Goal: Task Accomplishment & Management: Complete application form

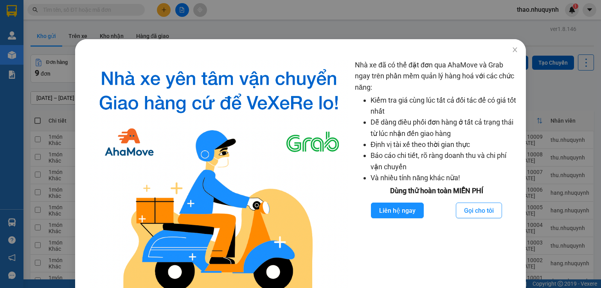
click at [512, 52] on icon "close" at bounding box center [515, 50] width 6 height 6
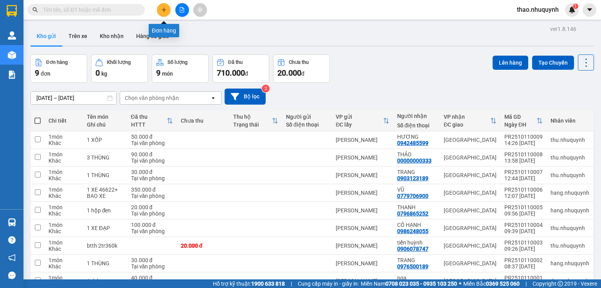
click at [160, 6] on button at bounding box center [164, 10] width 14 height 14
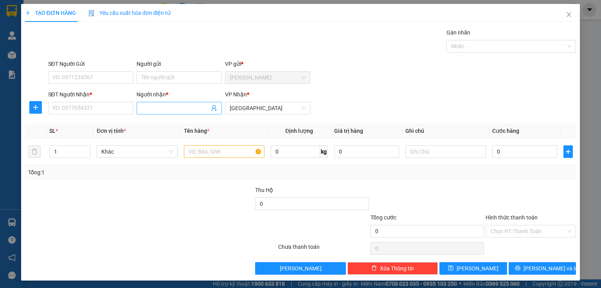
click at [152, 107] on input "Người nhận *" at bounding box center [175, 108] width 68 height 9
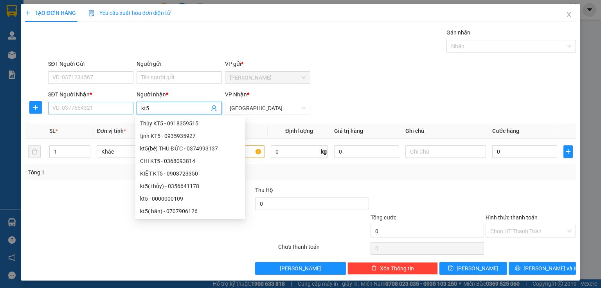
type input "kt5"
click at [104, 106] on input "SĐT Người Nhận *" at bounding box center [90, 108] width 85 height 13
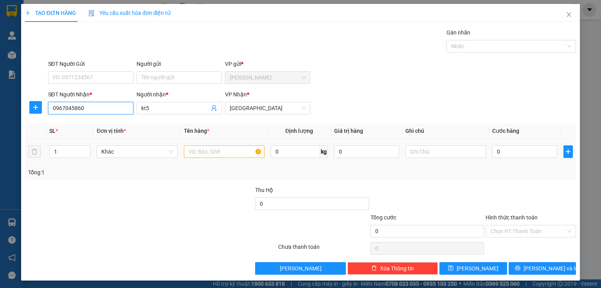
type input "0967045860"
click at [198, 152] on input "text" at bounding box center [224, 151] width 81 height 13
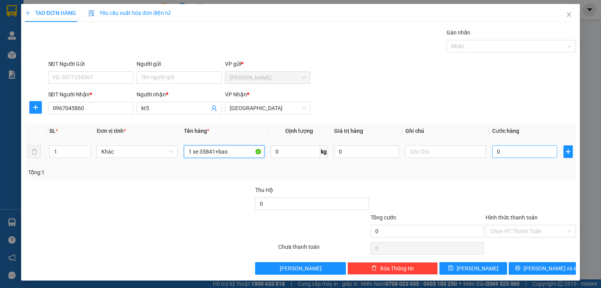
type input "1 xe 35841+bao"
click at [516, 153] on input "0" at bounding box center [524, 151] width 65 height 13
type input "3"
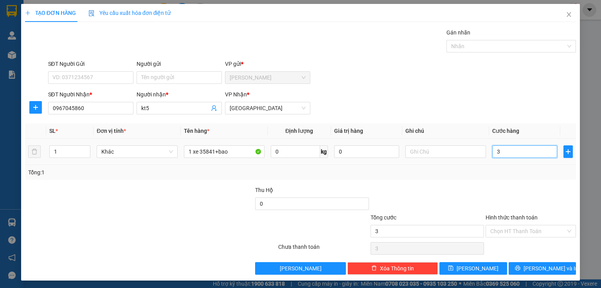
type input "35"
type input "350"
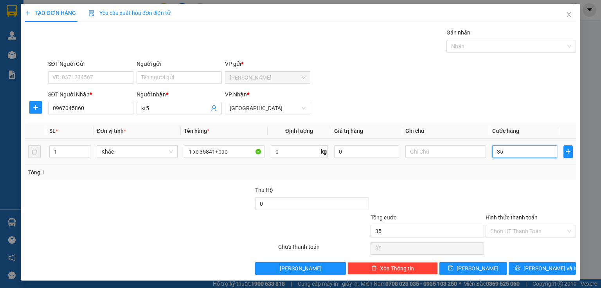
type input "350"
type input "3.500"
type input "35.000"
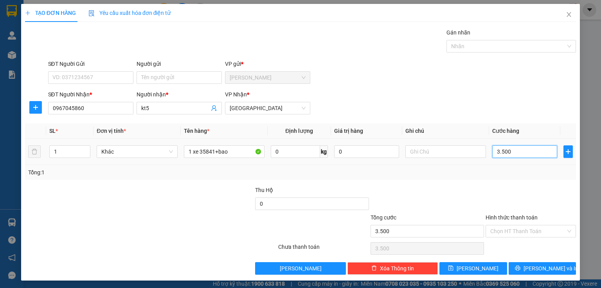
type input "35.000"
type input "350.000"
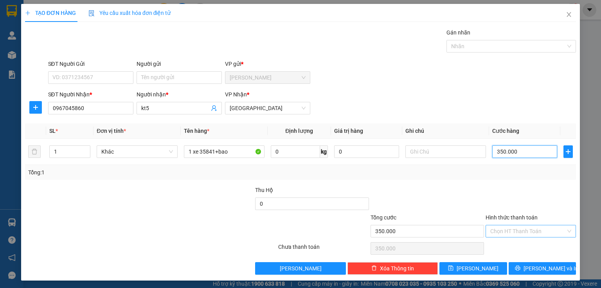
type input "350.000"
drag, startPoint x: 510, startPoint y: 227, endPoint x: 507, endPoint y: 247, distance: 20.2
click at [510, 227] on input "Hình thức thanh toán" at bounding box center [528, 231] width 76 height 12
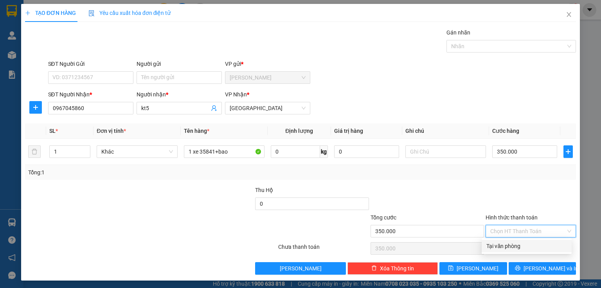
click at [507, 247] on div "Tại văn phòng" at bounding box center [527, 246] width 81 height 9
type input "0"
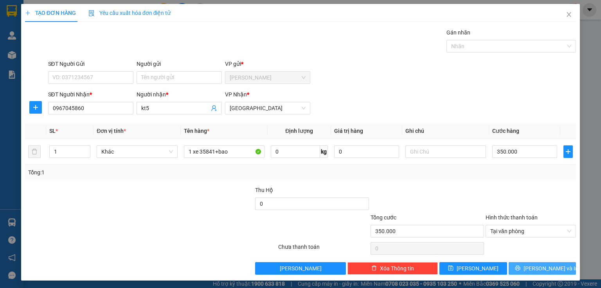
click at [512, 264] on button "[PERSON_NAME] và In" at bounding box center [543, 268] width 68 height 13
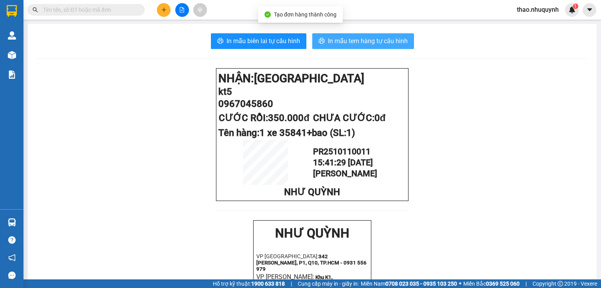
click at [353, 42] on span "In mẫu tem hàng tự cấu hình" at bounding box center [368, 41] width 80 height 10
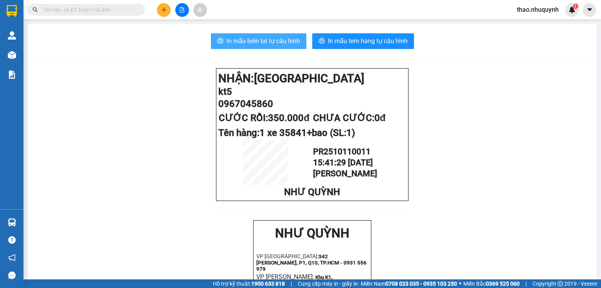
click at [247, 39] on span "In mẫu biên lai tự cấu hình" at bounding box center [264, 41] width 74 height 10
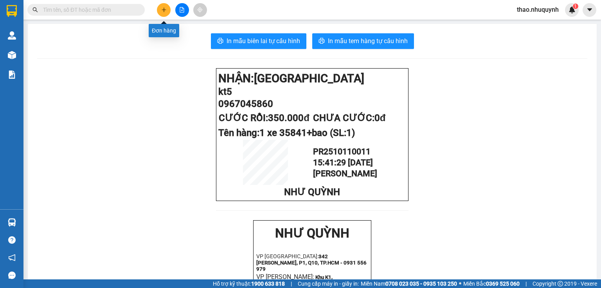
click at [163, 9] on icon "plus" at bounding box center [163, 9] width 5 height 5
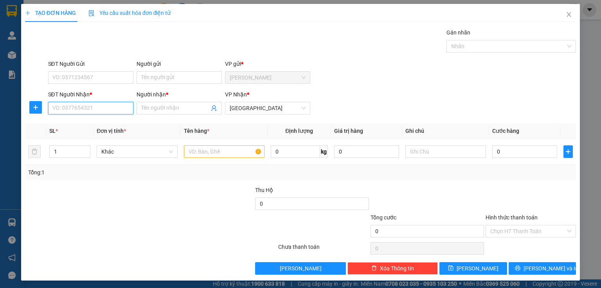
click at [65, 108] on input "SĐT Người Nhận *" at bounding box center [90, 108] width 85 height 13
type input "0000000590"
click at [92, 122] on div "0000000590 - ko tên" at bounding box center [89, 123] width 75 height 9
type input "ko tên"
type input "170.000"
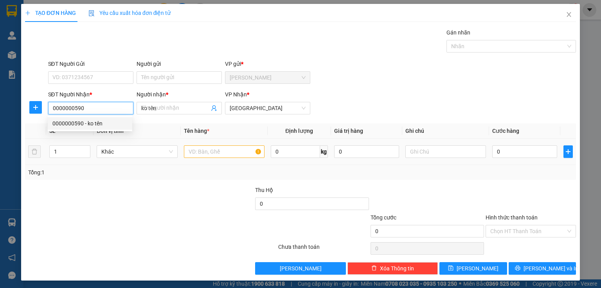
type input "170.000"
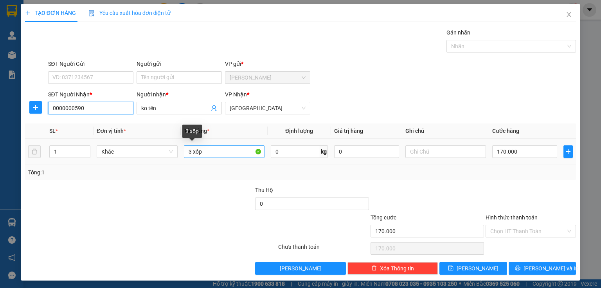
type input "0000000590"
drag, startPoint x: 189, startPoint y: 149, endPoint x: 180, endPoint y: 147, distance: 8.8
click at [181, 147] on td "3 xốp" at bounding box center [224, 152] width 87 height 26
type input "4 xốp"
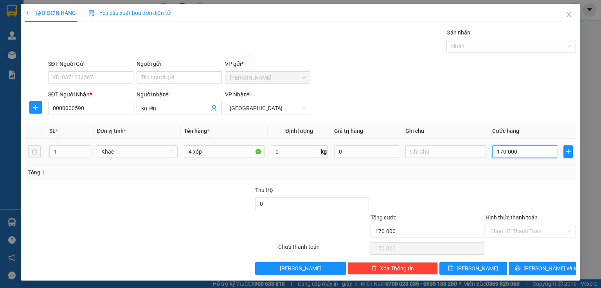
click at [512, 149] on input "170.000" at bounding box center [524, 151] width 65 height 13
type input "3"
type input "0"
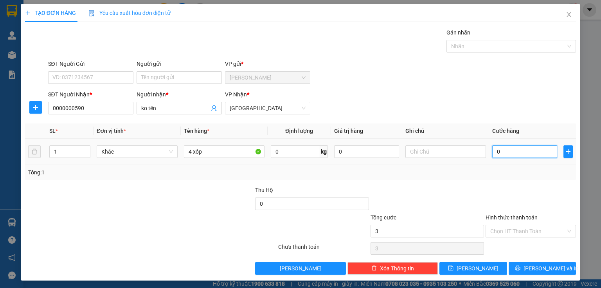
type input "0"
type input "02"
type input "2"
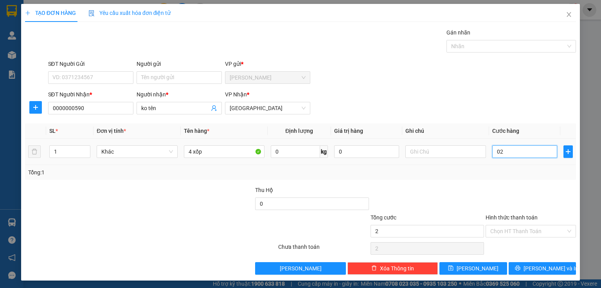
type input "23"
click at [496, 151] on input "023" at bounding box center [524, 151] width 65 height 13
type input "2"
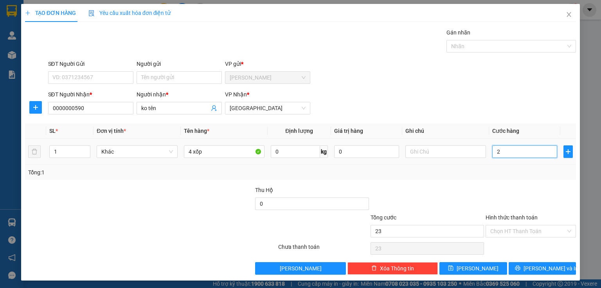
type input "2"
type input "23"
type input "230"
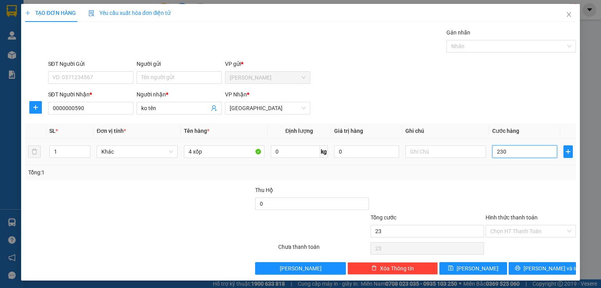
type input "230"
type input "2.300"
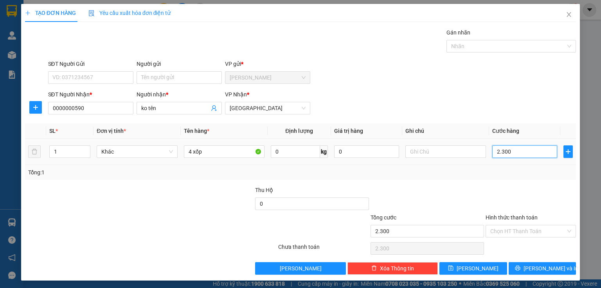
type input "23.000"
type input "230.000"
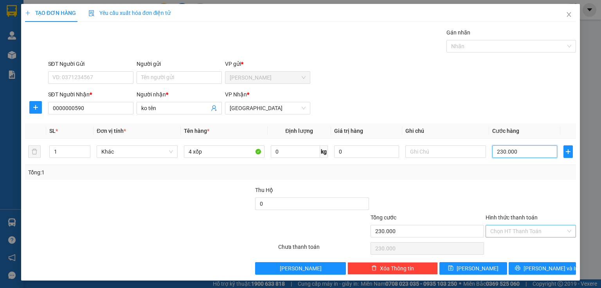
type input "230.000"
click at [501, 228] on input "Hình thức thanh toán" at bounding box center [528, 231] width 76 height 12
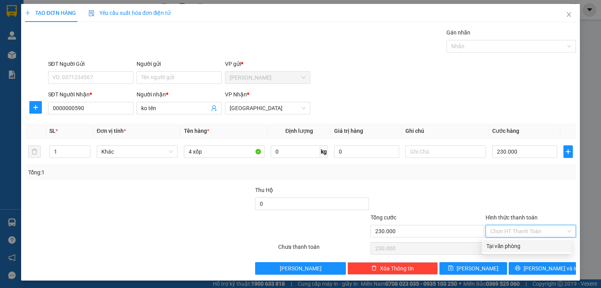
click at [498, 245] on div "Tại văn phòng" at bounding box center [527, 246] width 81 height 9
type input "0"
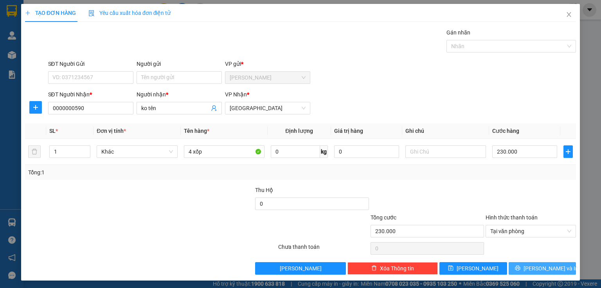
click at [516, 269] on button "[PERSON_NAME] và In" at bounding box center [543, 268] width 68 height 13
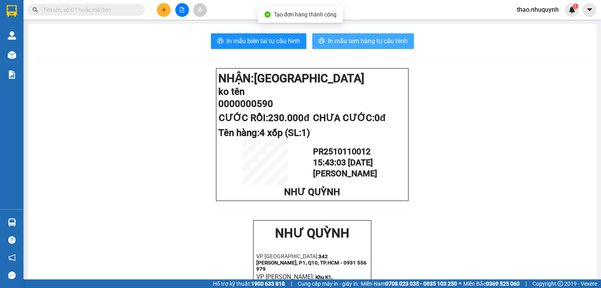
click at [354, 38] on span "In mẫu tem hàng tự cấu hình" at bounding box center [368, 41] width 80 height 10
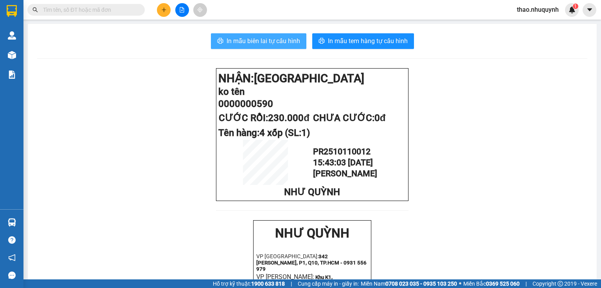
click at [260, 36] on button "In mẫu biên lai tự cấu hình" at bounding box center [259, 41] width 96 height 16
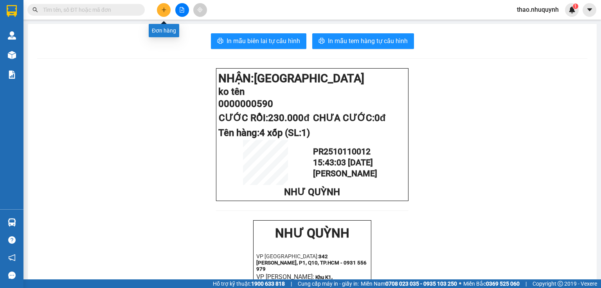
click at [163, 8] on icon "plus" at bounding box center [163, 9] width 5 height 5
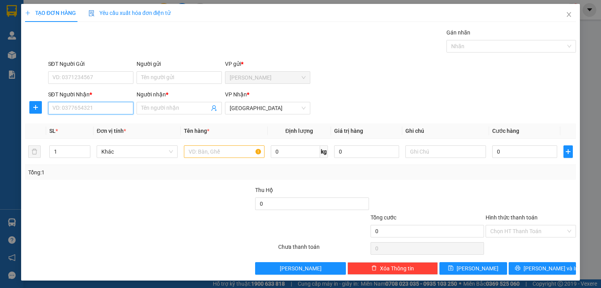
click at [91, 108] on input "SĐT Người Nhận *" at bounding box center [90, 108] width 85 height 13
type input "0000000932"
click at [93, 123] on div "0000000932 - ko tên" at bounding box center [89, 123] width 75 height 9
type input "ko tên"
type input "100.000"
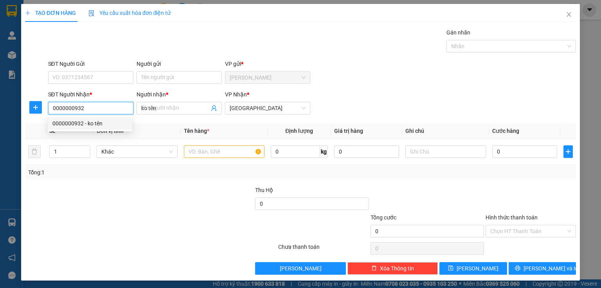
type input "100.000"
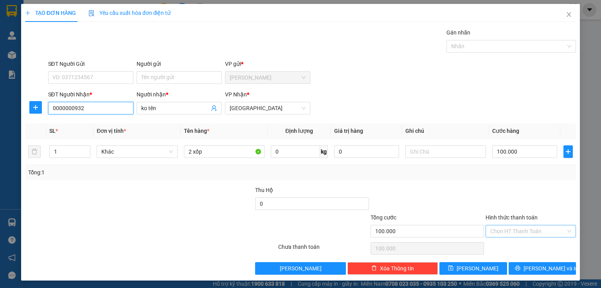
type input "0000000932"
click at [504, 232] on input "Hình thức thanh toán" at bounding box center [528, 231] width 76 height 12
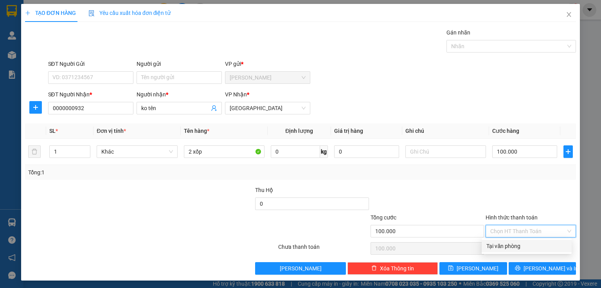
click at [503, 244] on div "Tại văn phòng" at bounding box center [527, 246] width 81 height 9
type input "0"
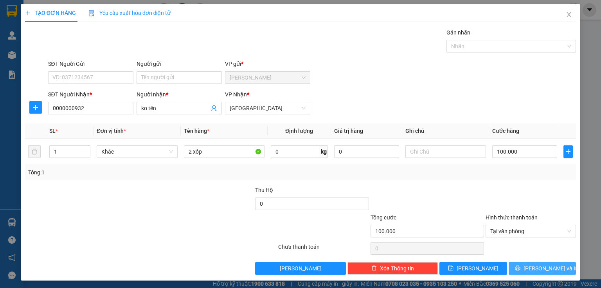
click at [512, 269] on button "[PERSON_NAME] và In" at bounding box center [543, 268] width 68 height 13
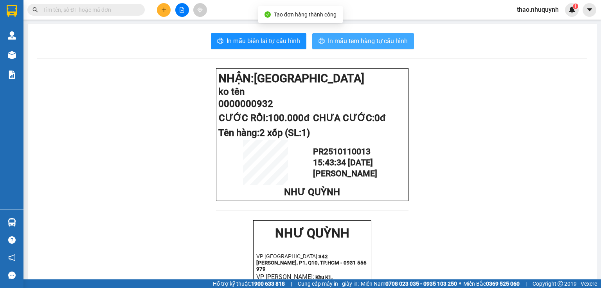
click at [344, 37] on span "In mẫu tem hàng tự cấu hình" at bounding box center [368, 41] width 80 height 10
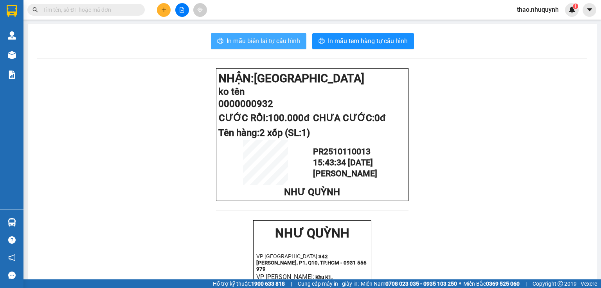
click at [256, 37] on span "In mẫu biên lai tự cấu hình" at bounding box center [264, 41] width 74 height 10
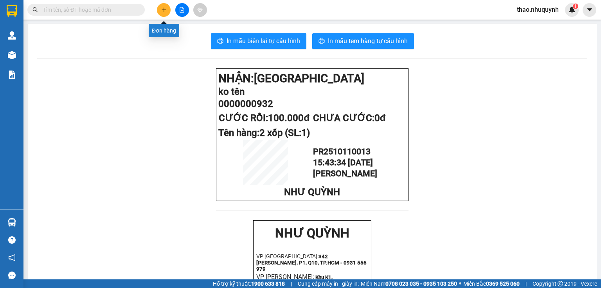
click at [163, 8] on icon "plus" at bounding box center [163, 9] width 5 height 5
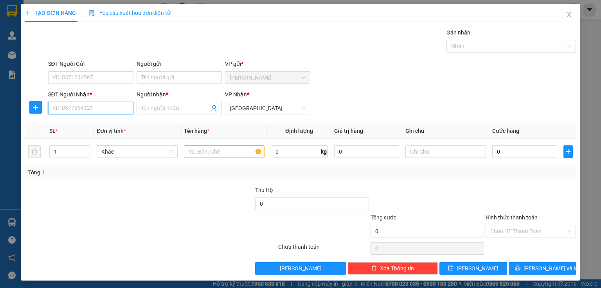
click at [86, 111] on input "SĐT Người Nhận *" at bounding box center [90, 108] width 85 height 13
click at [79, 125] on div "0868641115 - THÁI" at bounding box center [89, 123] width 75 height 9
type input "0868641115"
type input "THÁI"
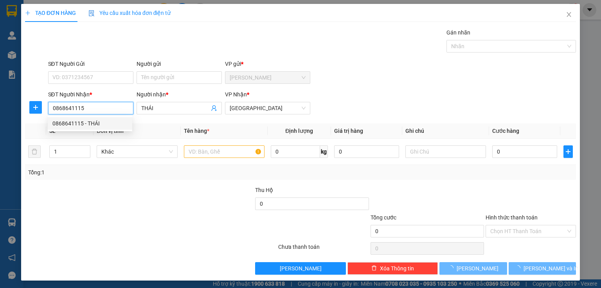
type input "20.000"
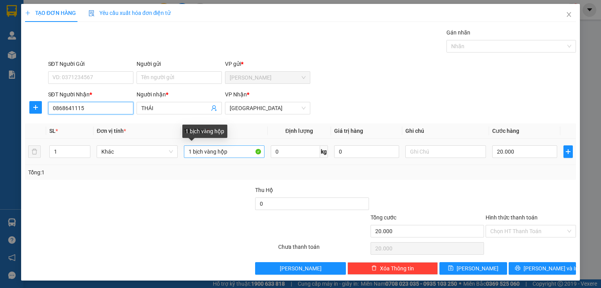
type input "0868641115"
click at [228, 153] on input "1 bịch vàng hộp" at bounding box center [224, 151] width 81 height 13
click at [216, 149] on input "1 bịch vàng hộp" at bounding box center [224, 151] width 81 height 13
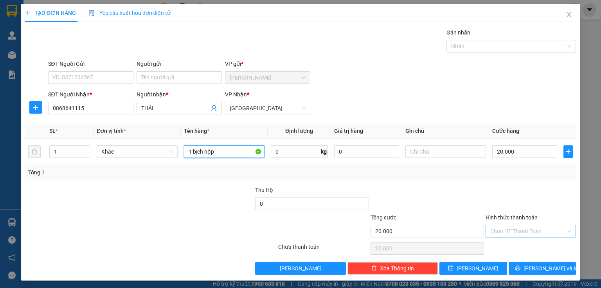
type input "1 bịch hộp"
click at [501, 230] on input "Hình thức thanh toán" at bounding box center [528, 231] width 76 height 12
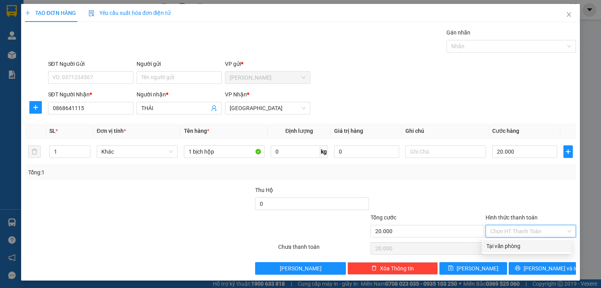
click at [505, 249] on div "Tại văn phòng" at bounding box center [527, 246] width 81 height 9
type input "0"
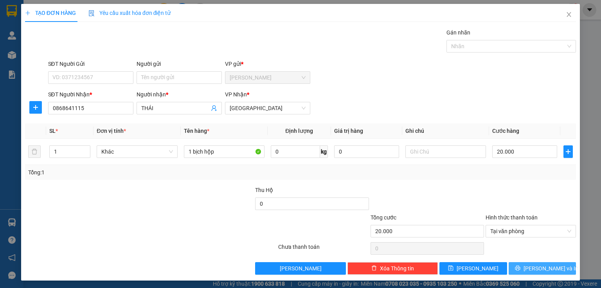
click at [513, 263] on button "[PERSON_NAME] và In" at bounding box center [543, 268] width 68 height 13
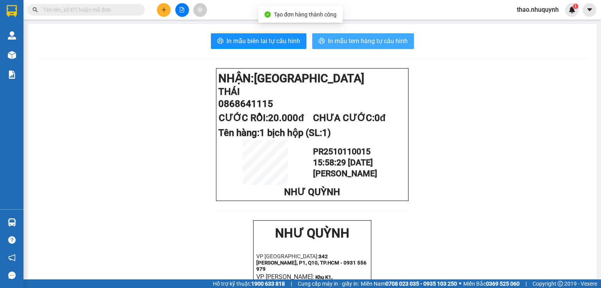
click at [354, 41] on span "In mẫu tem hàng tự cấu hình" at bounding box center [368, 41] width 80 height 10
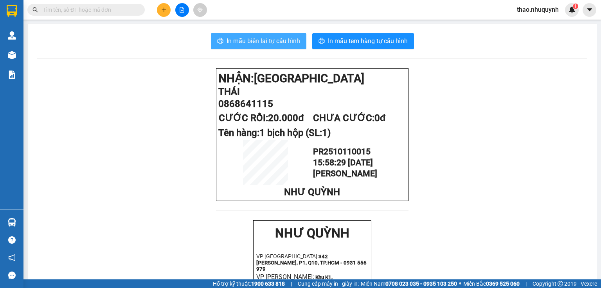
click at [252, 41] on span "In mẫu biên lai tự cấu hình" at bounding box center [264, 41] width 74 height 10
click at [128, 6] on input "text" at bounding box center [89, 9] width 92 height 9
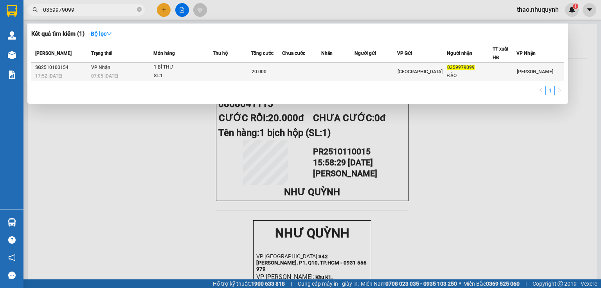
type input "0359979099"
click at [159, 65] on div "1 BÌ THƯ" at bounding box center [183, 67] width 59 height 9
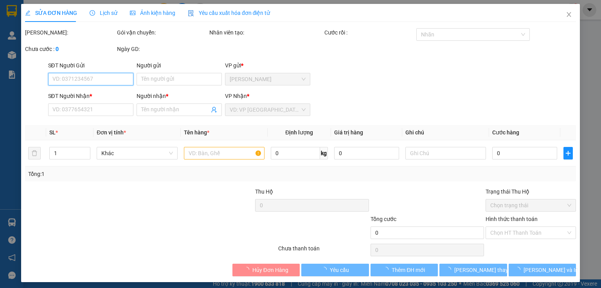
type input "0359979099"
type input "ĐÀO"
type input "20.000"
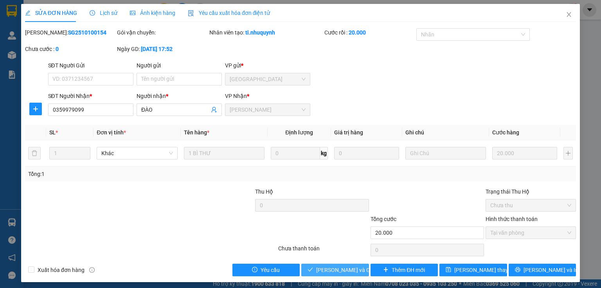
click at [325, 271] on span "[PERSON_NAME] và Giao hàng" at bounding box center [353, 269] width 75 height 9
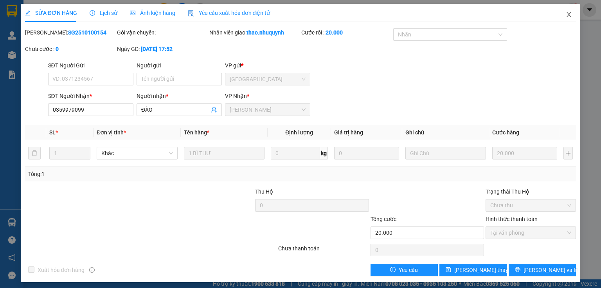
drag, startPoint x: 567, startPoint y: 15, endPoint x: 531, endPoint y: 5, distance: 37.5
click at [567, 15] on icon "close" at bounding box center [569, 14] width 6 height 6
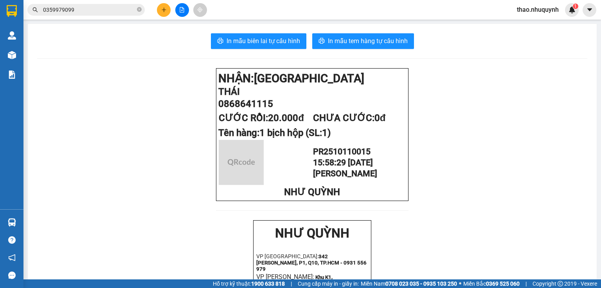
click at [163, 9] on icon "plus" at bounding box center [163, 9] width 5 height 5
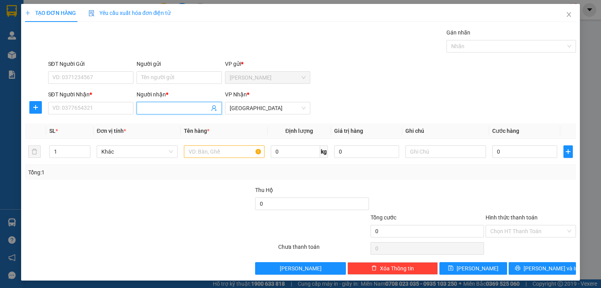
click at [149, 105] on input "Người nhận *" at bounding box center [175, 108] width 68 height 9
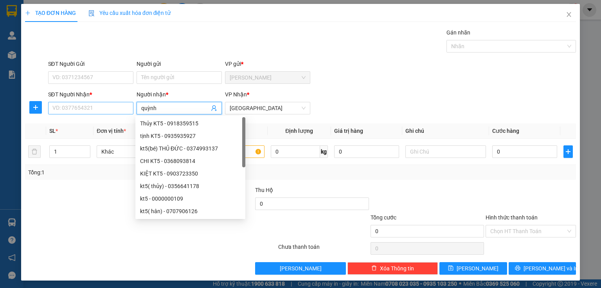
type input "quỳnh"
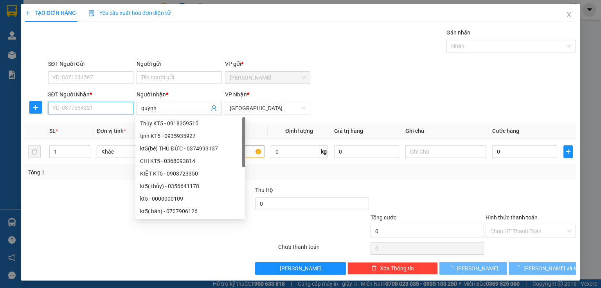
click at [67, 107] on input "SĐT Người Nhận *" at bounding box center [90, 108] width 85 height 13
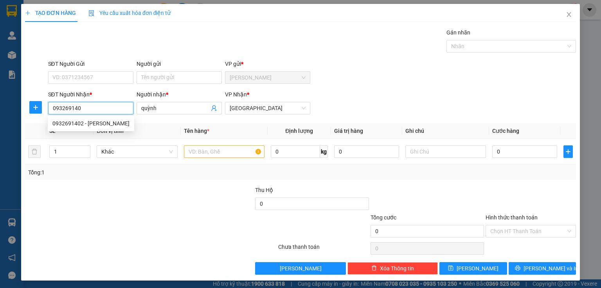
type input "0932691402"
click at [78, 124] on div "0932691402 - [PERSON_NAME]" at bounding box center [90, 123] width 77 height 9
type input "quỳnh"
type input "30.000"
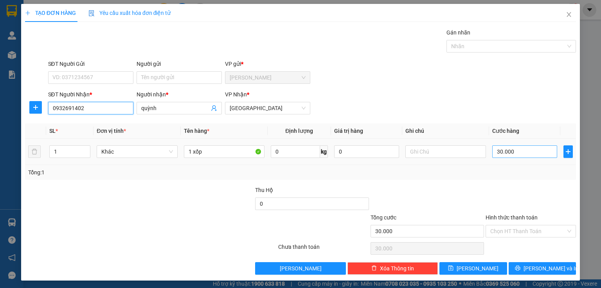
type input "0932691402"
click at [509, 153] on input "30.000" at bounding box center [524, 151] width 65 height 13
type input "4"
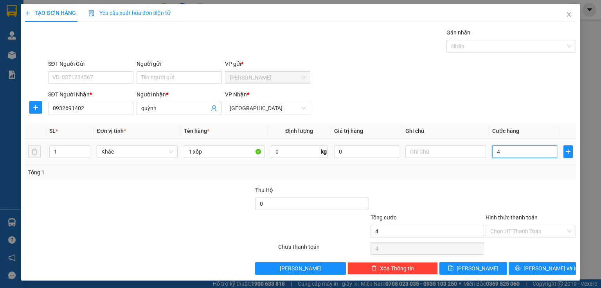
type input "40"
type input "400"
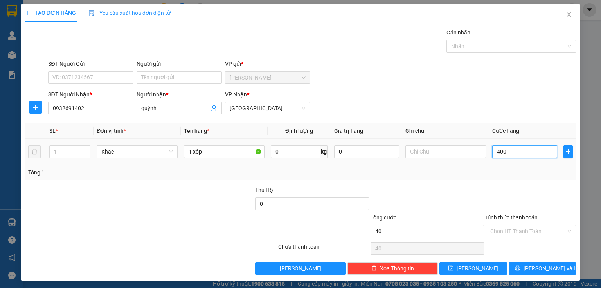
type input "400"
type input "4.000"
type input "40.000"
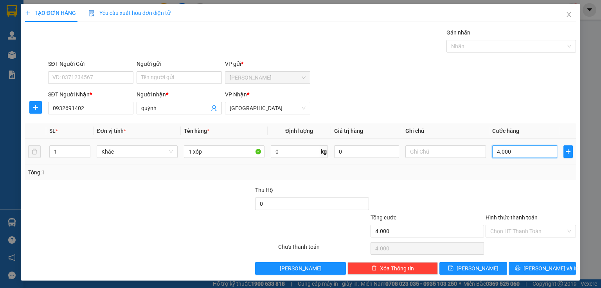
type input "40.000"
click at [504, 229] on input "Hình thức thanh toán" at bounding box center [528, 231] width 76 height 12
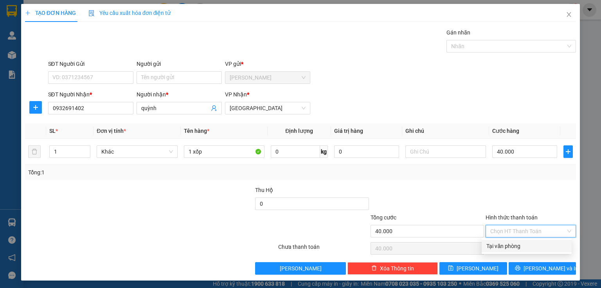
click at [504, 247] on div "Tại văn phòng" at bounding box center [527, 246] width 81 height 9
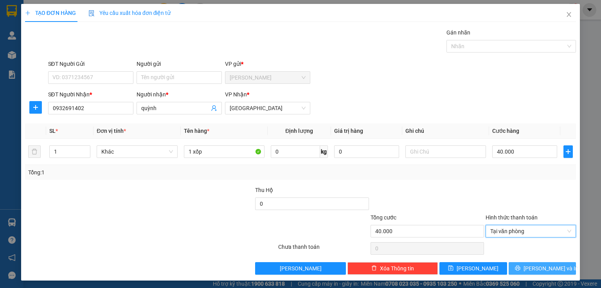
click at [514, 268] on button "[PERSON_NAME] và In" at bounding box center [543, 268] width 68 height 13
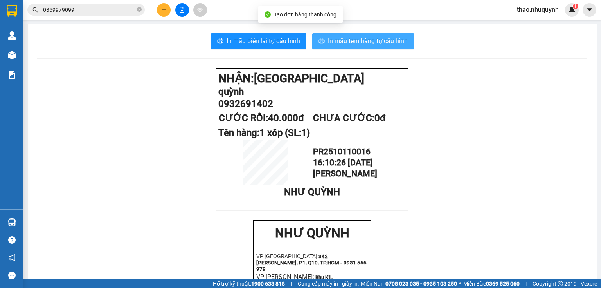
click at [338, 36] on span "In mẫu tem hàng tự cấu hình" at bounding box center [368, 41] width 80 height 10
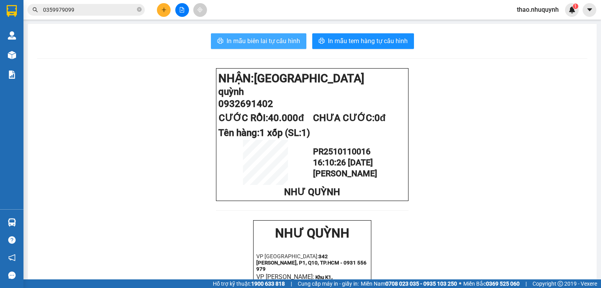
click at [268, 39] on span "In mẫu biên lai tự cấu hình" at bounding box center [264, 41] width 74 height 10
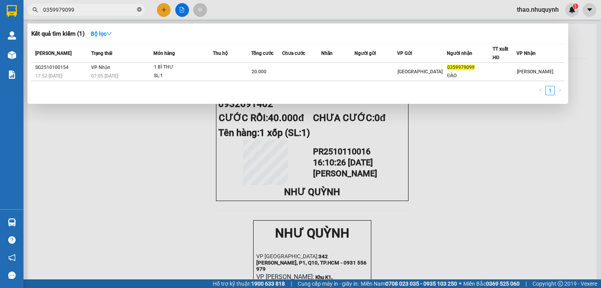
click at [141, 10] on icon "close-circle" at bounding box center [139, 9] width 5 height 5
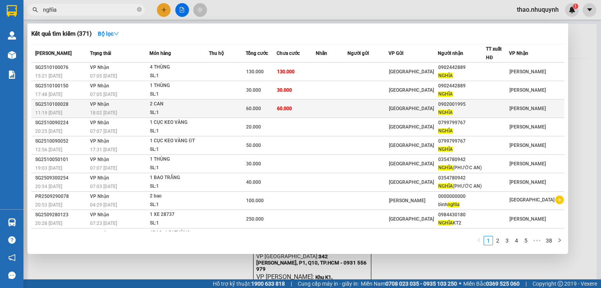
type input "nghĩa"
click at [128, 110] on div "18:02 [DATE]" at bounding box center [119, 112] width 59 height 9
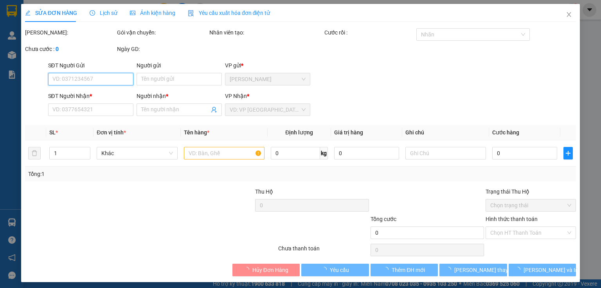
type input "0902001995"
type input "NGHĨA"
type input "60.000"
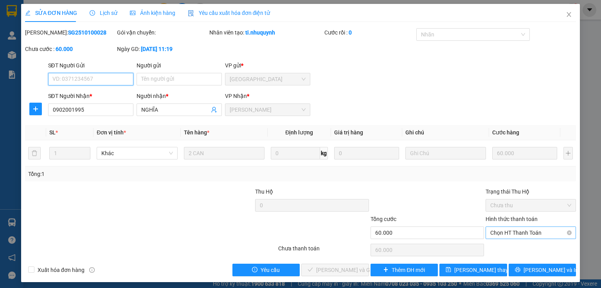
click at [495, 231] on span "Chọn HT Thanh Toán" at bounding box center [530, 233] width 81 height 12
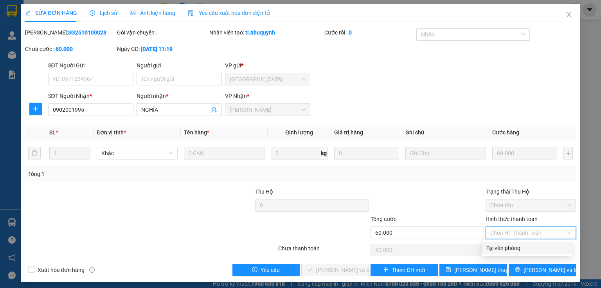
click at [501, 246] on div "Tại văn phòng" at bounding box center [527, 247] width 81 height 9
type input "0"
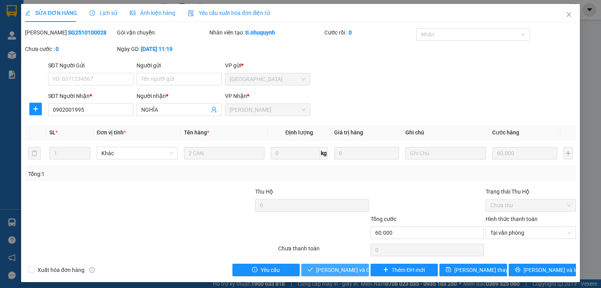
click at [331, 267] on span "[PERSON_NAME] và Giao hàng" at bounding box center [353, 269] width 75 height 9
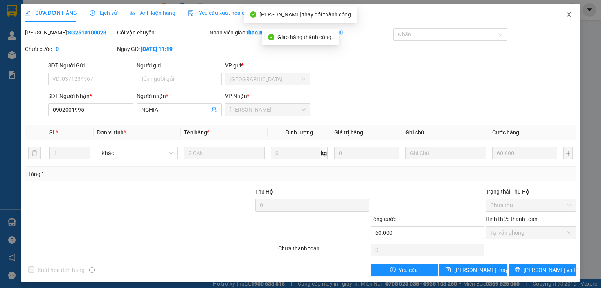
click at [566, 16] on icon "close" at bounding box center [569, 14] width 6 height 6
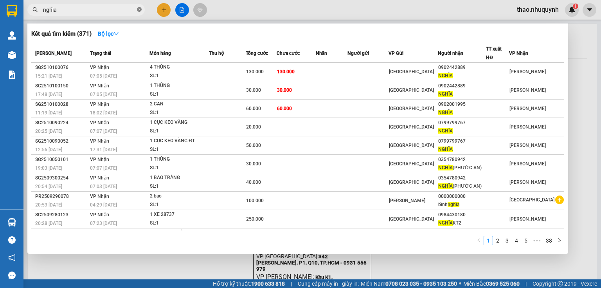
click at [140, 9] on icon "close-circle" at bounding box center [139, 9] width 5 height 5
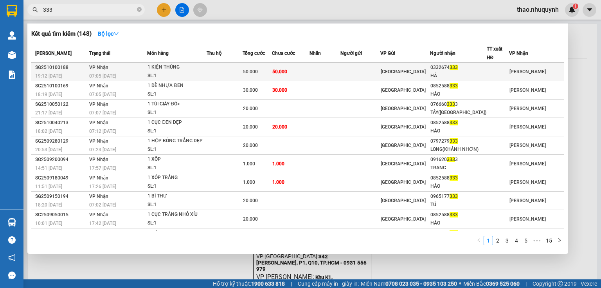
type input "333"
click at [159, 66] on div "1 KIỆN THÙNG" at bounding box center [177, 67] width 59 height 9
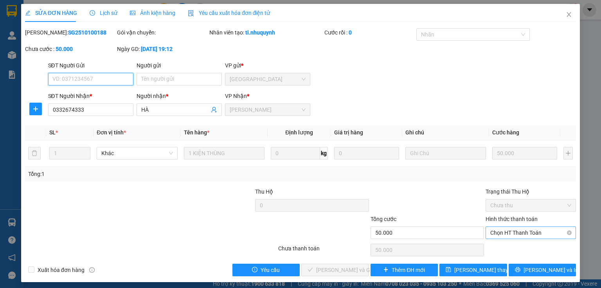
click at [491, 232] on span "Chọn HT Thanh Toán" at bounding box center [530, 233] width 81 height 12
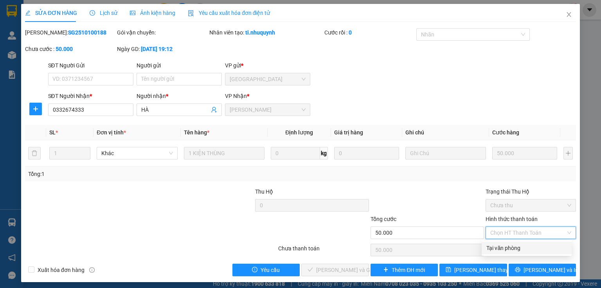
click at [495, 251] on div "Tại văn phòng" at bounding box center [527, 247] width 81 height 9
type input "0"
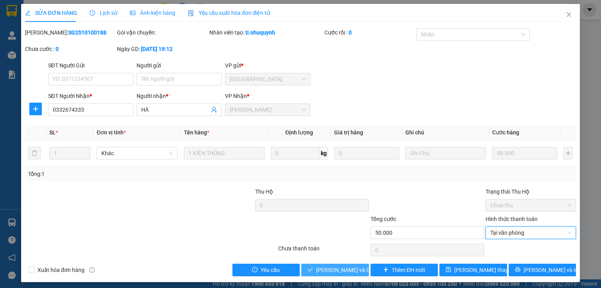
click at [329, 269] on span "[PERSON_NAME] và Giao hàng" at bounding box center [353, 269] width 75 height 9
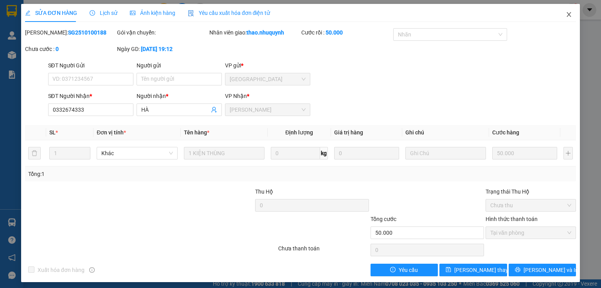
click at [566, 16] on icon "close" at bounding box center [569, 14] width 6 height 6
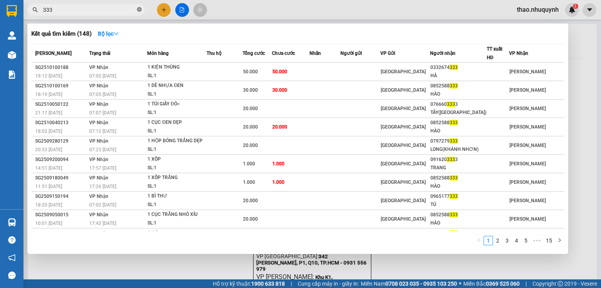
click at [139, 9] on icon "close-circle" at bounding box center [139, 9] width 5 height 5
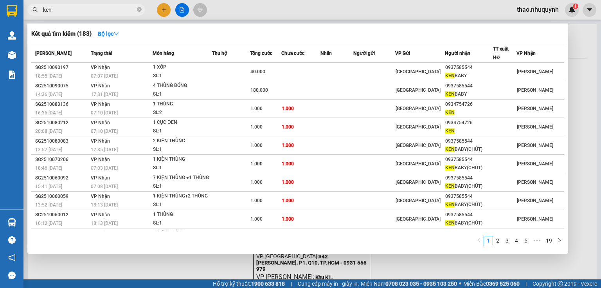
type input "ken"
click at [161, 9] on div at bounding box center [300, 144] width 601 height 288
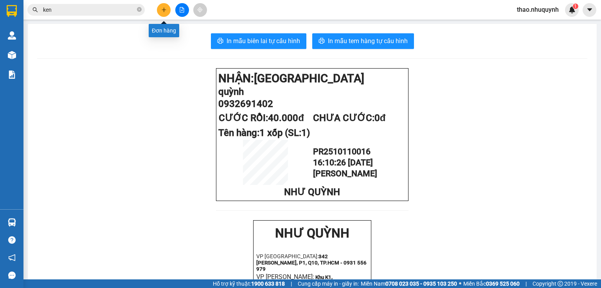
click at [161, 9] on icon "plus" at bounding box center [163, 9] width 5 height 5
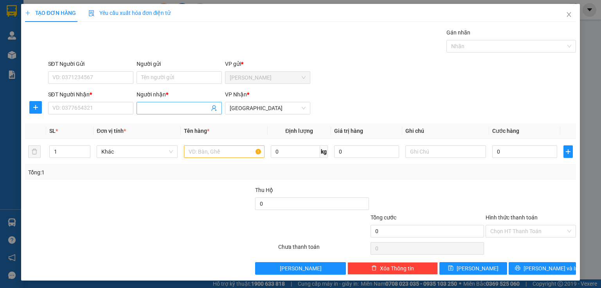
click at [173, 110] on input "Người nhận *" at bounding box center [175, 108] width 68 height 9
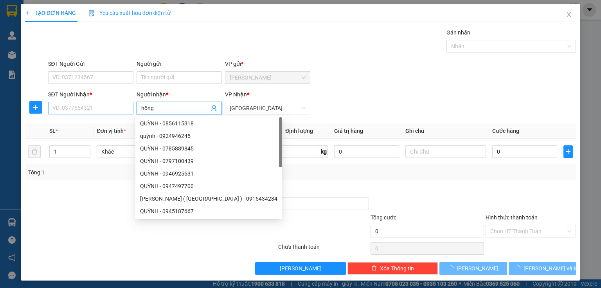
type input "hồng"
click at [86, 106] on input "SĐT Người Nhận *" at bounding box center [90, 108] width 85 height 13
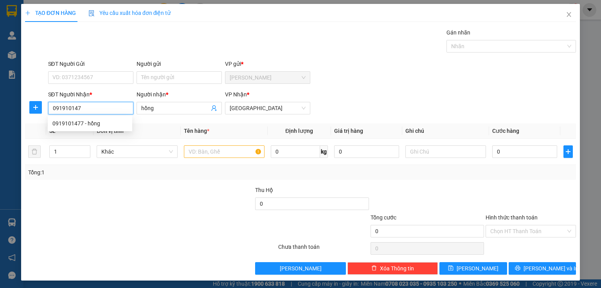
type input "0919101477"
click at [86, 124] on div "0919101477 - hồng" at bounding box center [89, 123] width 75 height 9
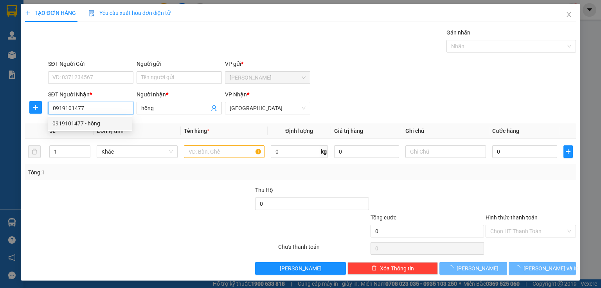
type input "50.000"
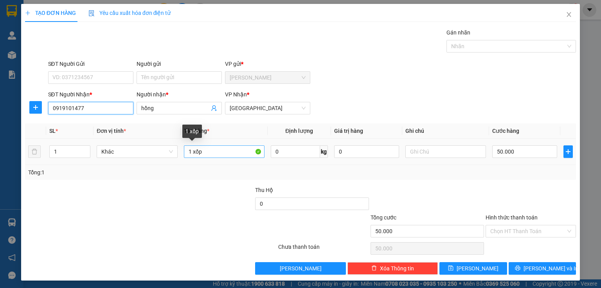
type input "0919101477"
click at [200, 149] on input "1 xốp" at bounding box center [224, 151] width 81 height 13
type input "1 thùng"
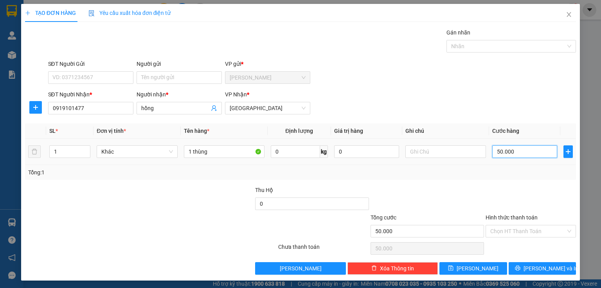
click at [530, 150] on input "50.000" at bounding box center [524, 151] width 65 height 13
type input "4"
type input "40"
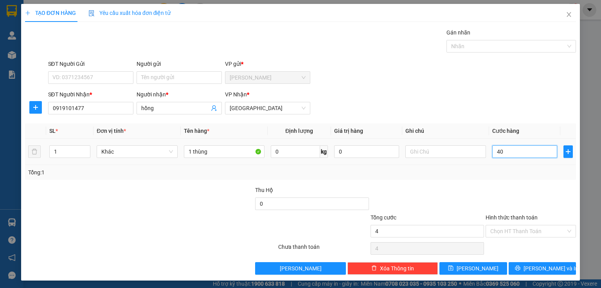
type input "40"
type input "400"
type input "4.000"
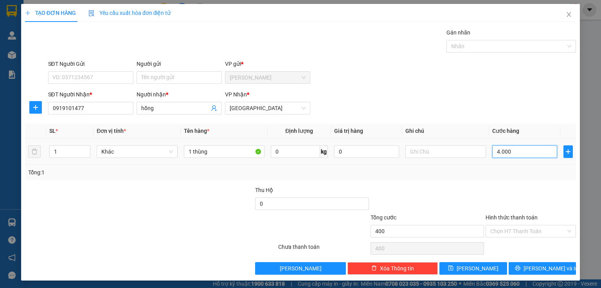
type input "4.000"
type input "40.000"
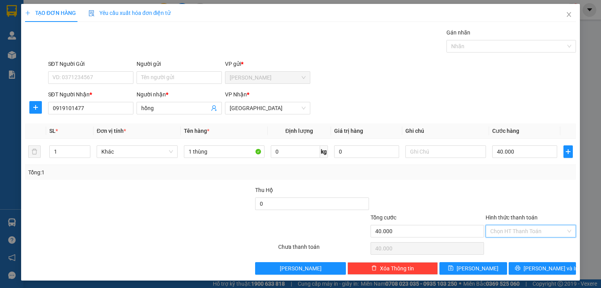
drag, startPoint x: 523, startPoint y: 226, endPoint x: 509, endPoint y: 250, distance: 27.5
click at [523, 227] on input "Hình thức thanh toán" at bounding box center [528, 231] width 76 height 12
click at [509, 250] on div "Tại văn phòng" at bounding box center [527, 246] width 81 height 9
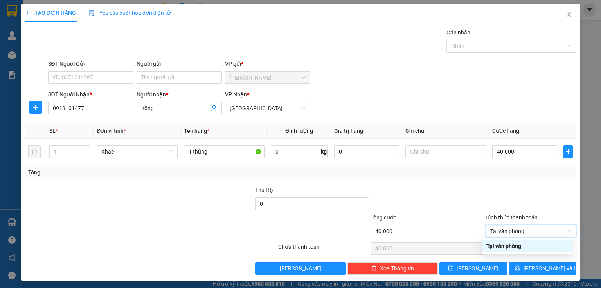
type input "0"
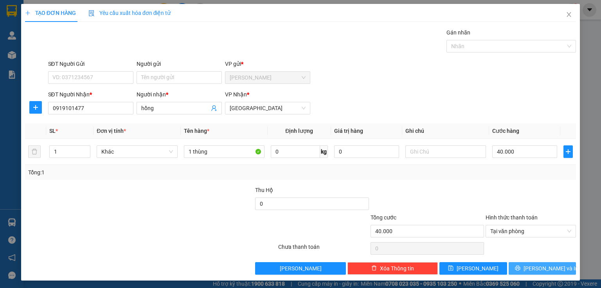
click at [513, 264] on button "[PERSON_NAME] và In" at bounding box center [543, 268] width 68 height 13
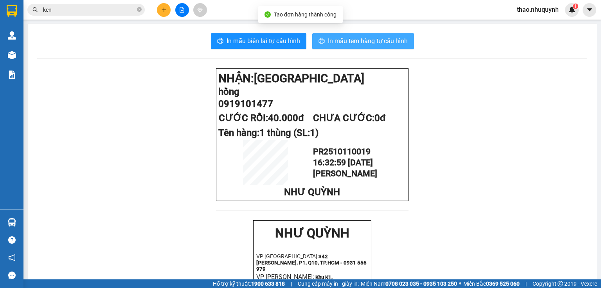
click at [349, 41] on span "In mẫu tem hàng tự cấu hình" at bounding box center [368, 41] width 80 height 10
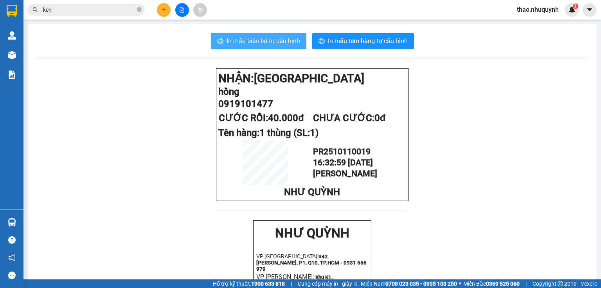
click at [261, 36] on button "In mẫu biên lai tự cấu hình" at bounding box center [259, 41] width 96 height 16
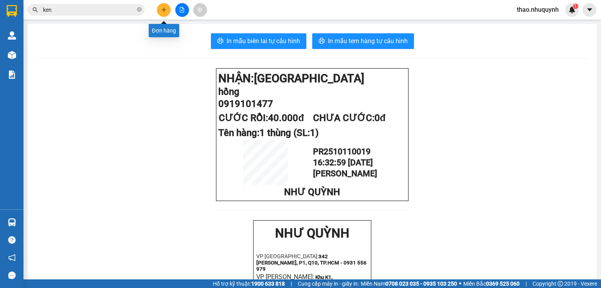
click at [159, 11] on button at bounding box center [164, 10] width 14 height 14
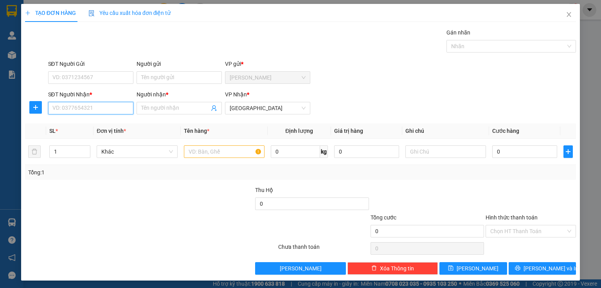
click at [111, 105] on input "SĐT Người Nhận *" at bounding box center [90, 108] width 85 height 13
type input "0000000858"
click at [79, 122] on div "0000000858 - sen" at bounding box center [89, 123] width 75 height 9
type input "sen"
type input "240.000"
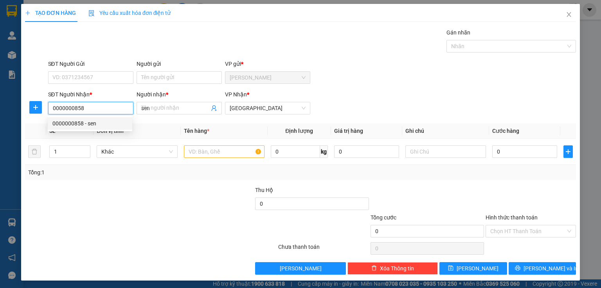
type input "240.000"
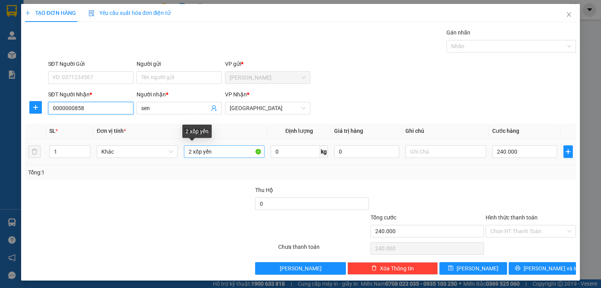
type input "0000000858"
drag, startPoint x: 189, startPoint y: 148, endPoint x: 184, endPoint y: 148, distance: 5.1
click at [184, 148] on input "2 xốp yến" at bounding box center [224, 151] width 81 height 13
type input "1 xốp yến"
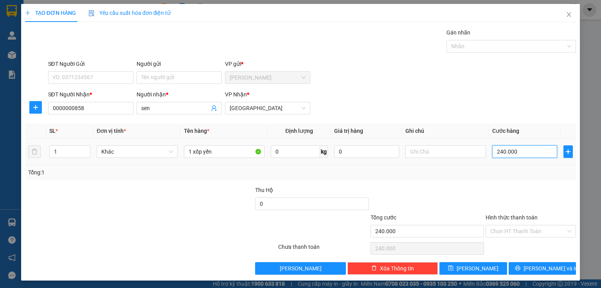
click at [513, 147] on input "240.000" at bounding box center [524, 151] width 65 height 13
type input "6"
click at [490, 232] on input "Hình thức thanh toán" at bounding box center [528, 231] width 76 height 12
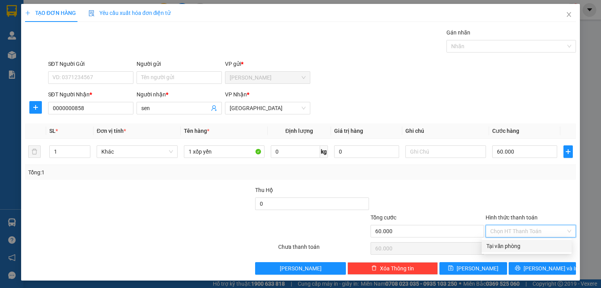
click at [498, 250] on div "Tại văn phòng" at bounding box center [527, 246] width 81 height 9
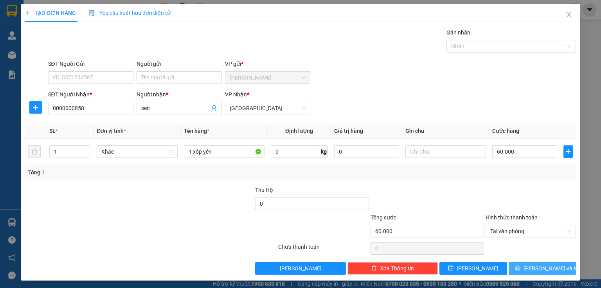
click at [516, 266] on button "[PERSON_NAME] và In" at bounding box center [543, 268] width 68 height 13
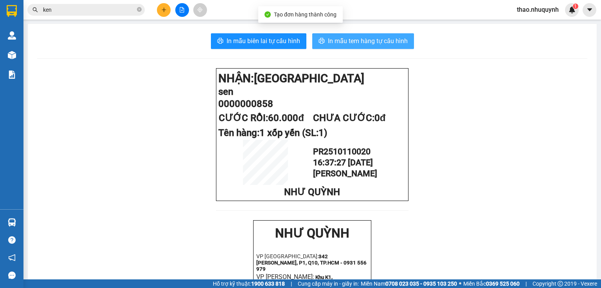
click at [334, 34] on button "In mẫu tem hàng tự cấu hình" at bounding box center [363, 41] width 102 height 16
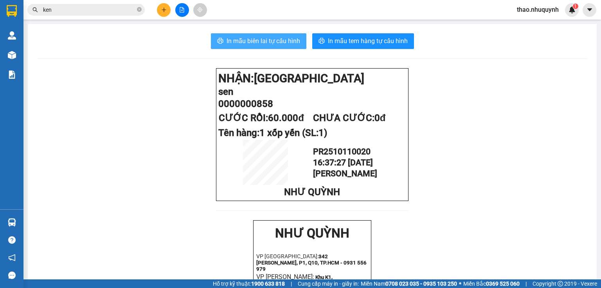
click at [258, 45] on span "In mẫu biên lai tự cấu hình" at bounding box center [264, 41] width 74 height 10
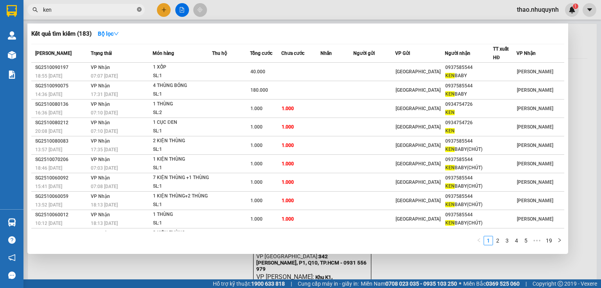
click at [137, 9] on icon "close-circle" at bounding box center [139, 9] width 5 height 5
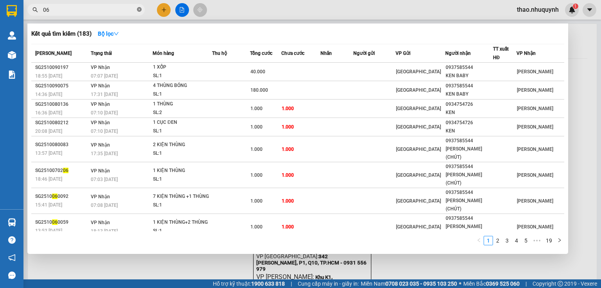
type input "068"
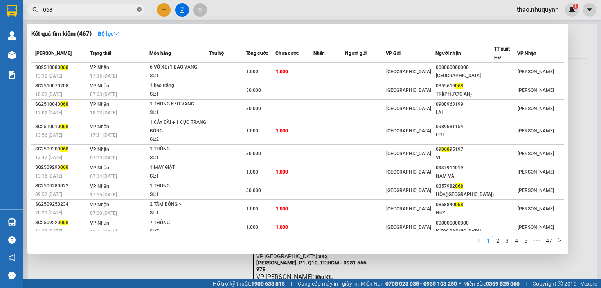
click at [139, 9] on icon "close-circle" at bounding box center [139, 9] width 5 height 5
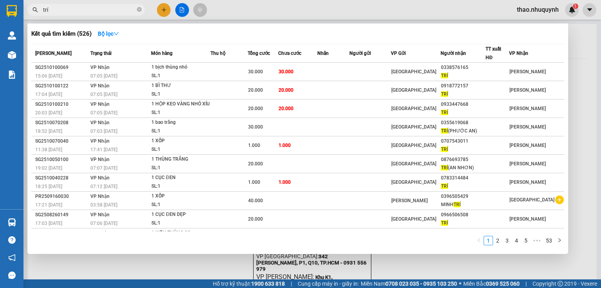
type input "trí"
click at [164, 9] on div at bounding box center [300, 144] width 601 height 288
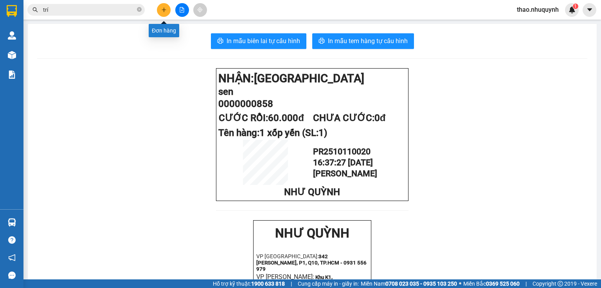
click at [164, 9] on icon "plus" at bounding box center [163, 9] width 5 height 5
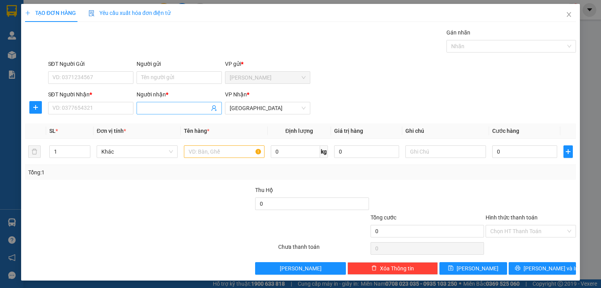
click at [146, 108] on input "Người nhận *" at bounding box center [175, 108] width 68 height 9
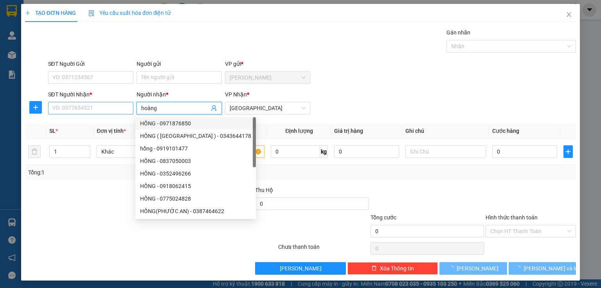
type input "hoàng"
click at [110, 106] on input "SĐT Người Nhận *" at bounding box center [90, 108] width 85 height 13
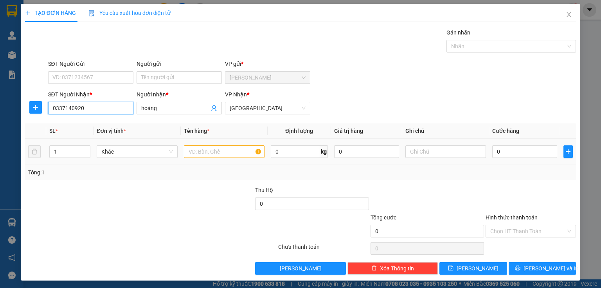
type input "0337140920"
click at [198, 150] on input "text" at bounding box center [224, 151] width 81 height 13
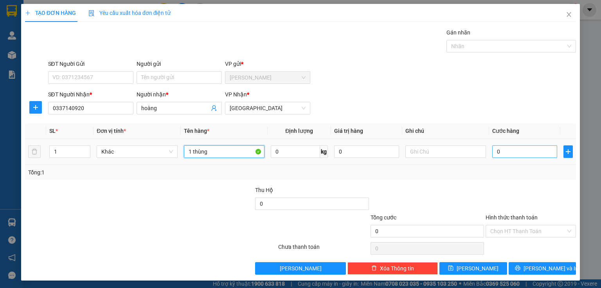
type input "1 thùng"
click at [512, 151] on input "0" at bounding box center [524, 151] width 65 height 13
type input "4"
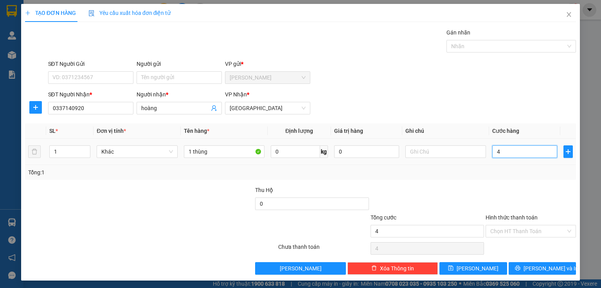
type input "40"
type input "400"
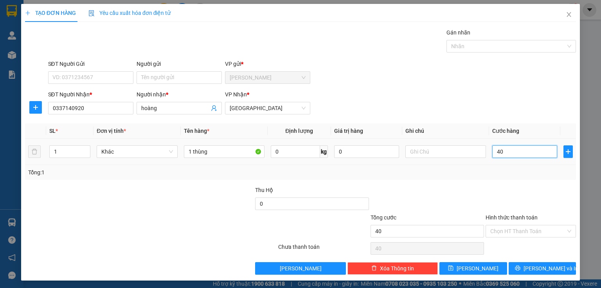
type input "400"
type input "4.000"
type input "40.000"
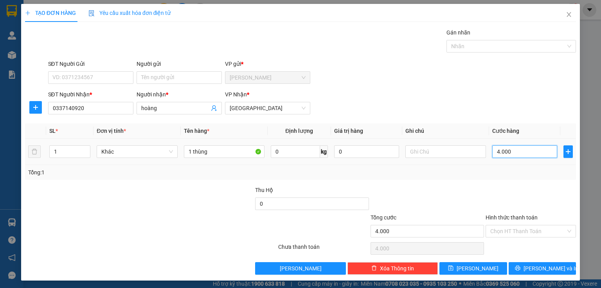
type input "40.000"
click at [499, 229] on input "Hình thức thanh toán" at bounding box center [528, 231] width 76 height 12
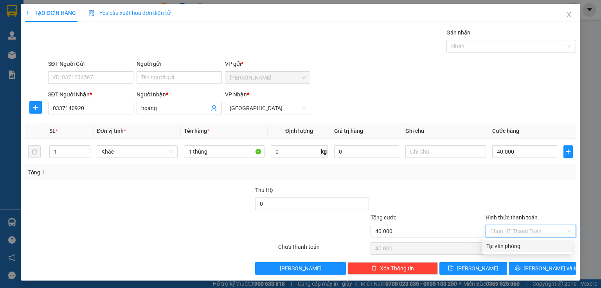
click at [504, 244] on div "Tại văn phòng" at bounding box center [527, 246] width 81 height 9
type input "0"
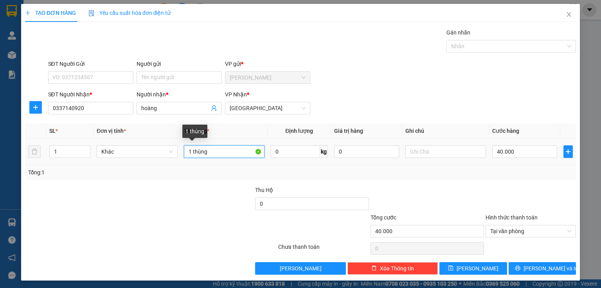
click at [213, 152] on input "1 thùng" at bounding box center [224, 151] width 81 height 13
type input "1 thùng thuốc"
click at [503, 229] on span "Tại văn phòng" at bounding box center [530, 231] width 81 height 12
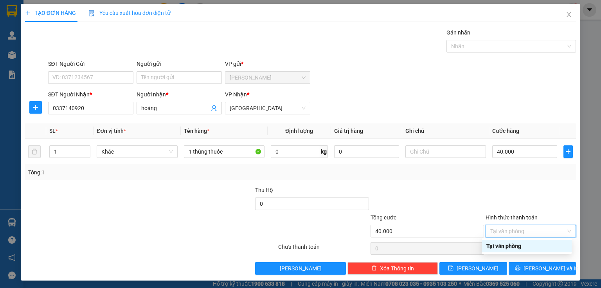
click at [506, 245] on div "Tại văn phòng" at bounding box center [527, 246] width 81 height 9
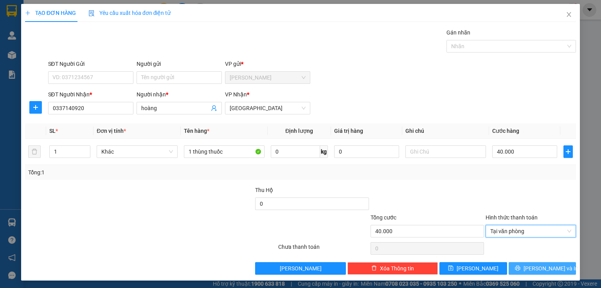
click at [518, 269] on button "[PERSON_NAME] và In" at bounding box center [543, 268] width 68 height 13
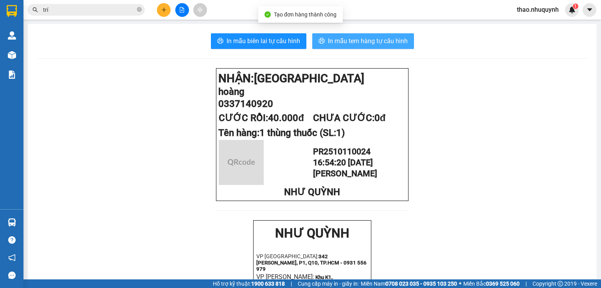
click at [350, 39] on span "In mẫu tem hàng tự cấu hình" at bounding box center [368, 41] width 80 height 10
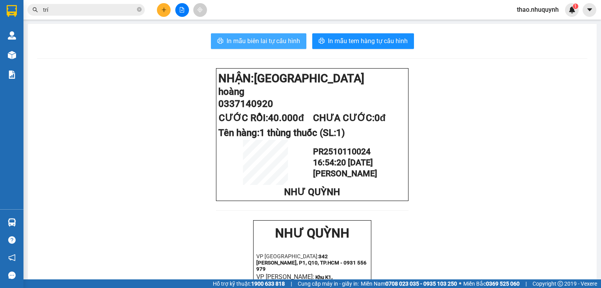
click at [251, 39] on span "In mẫu biên lai tự cấu hình" at bounding box center [264, 41] width 74 height 10
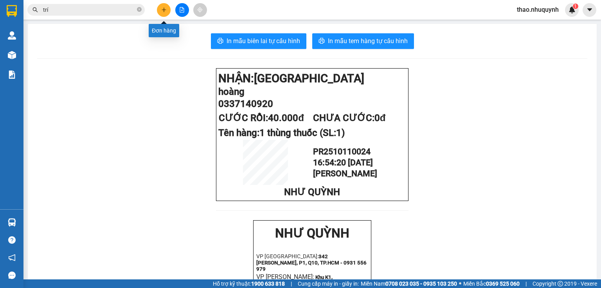
click at [160, 11] on button at bounding box center [164, 10] width 14 height 14
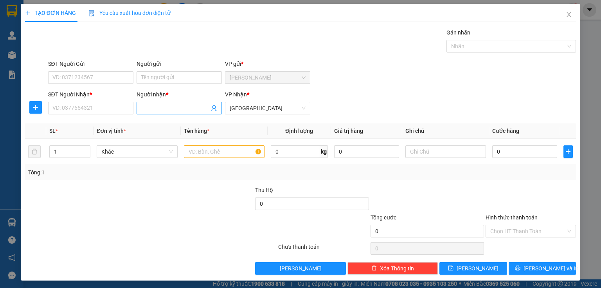
click at [166, 106] on input "Người nhận *" at bounding box center [175, 108] width 68 height 9
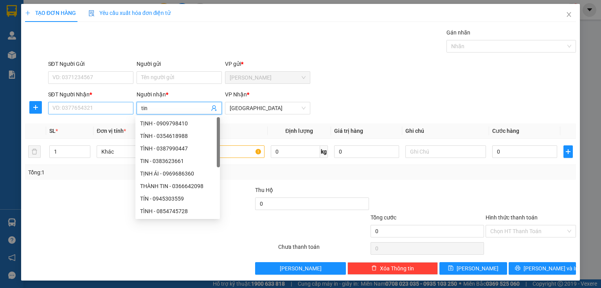
type input "tin"
click at [53, 108] on input "SĐT Người Nhận *" at bounding box center [90, 108] width 85 height 13
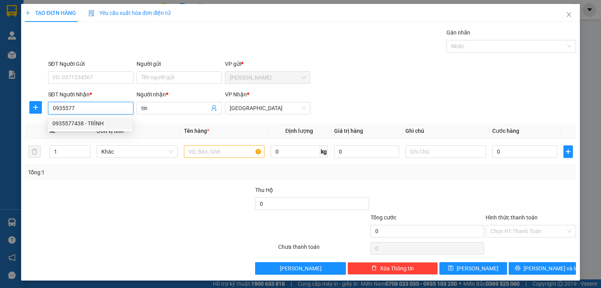
click at [93, 126] on div "0935577438 - TRÌNH" at bounding box center [89, 123] width 75 height 9
type input "0935577438"
type input "TRÌNH"
type input "50.000"
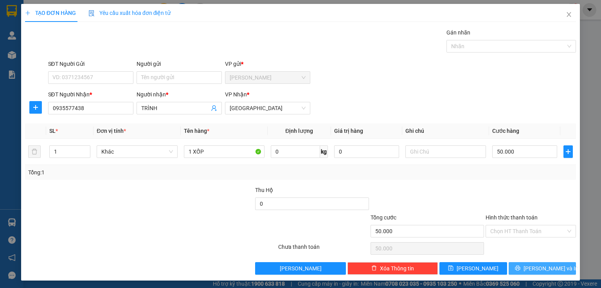
click at [518, 268] on button "[PERSON_NAME] và In" at bounding box center [543, 268] width 68 height 13
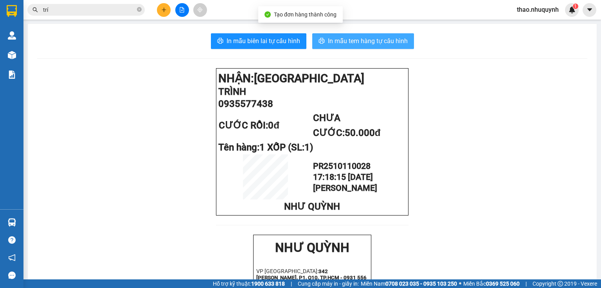
click at [330, 42] on span "In mẫu tem hàng tự cấu hình" at bounding box center [368, 41] width 80 height 10
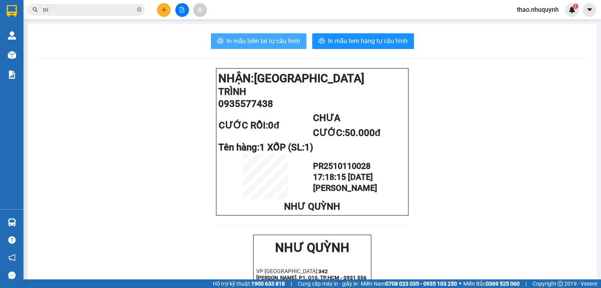
click at [237, 44] on span "In mẫu biên lai tự cấu hình" at bounding box center [264, 41] width 74 height 10
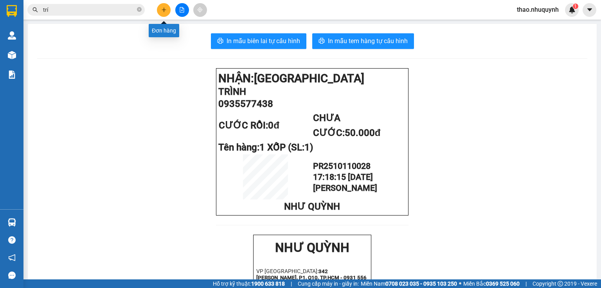
click at [159, 10] on button at bounding box center [164, 10] width 14 height 14
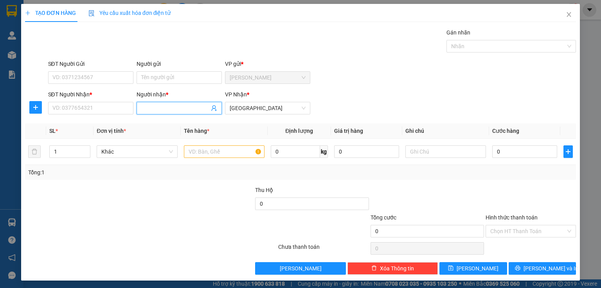
click at [173, 107] on input "Người nhận *" at bounding box center [175, 108] width 68 height 9
click at [92, 106] on input "SĐT Người Nhận *" at bounding box center [90, 108] width 85 height 13
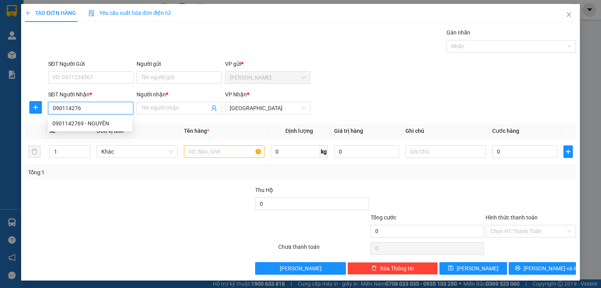
type input "0901142769"
click at [85, 121] on div "0901142769 - NGUYÊN" at bounding box center [89, 123] width 75 height 9
type input "NGUYÊN"
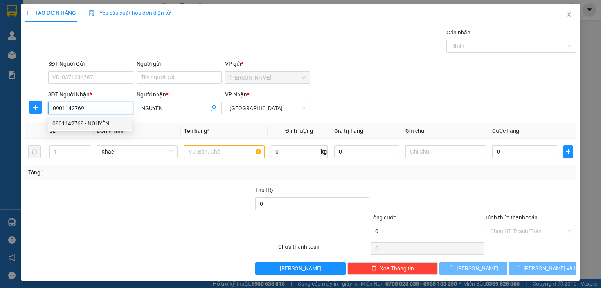
type input "110.000"
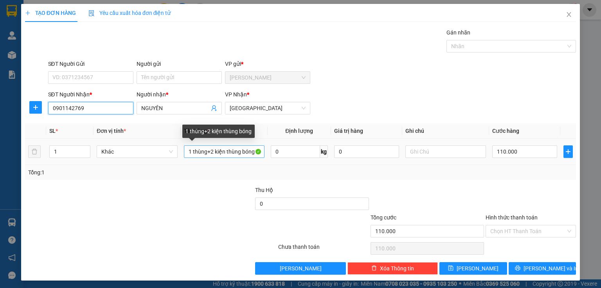
type input "0901142769"
click at [224, 150] on input "1 thùng+2 kiện thùng bóng" at bounding box center [224, 151] width 81 height 13
type input "1 t thùng bóng"
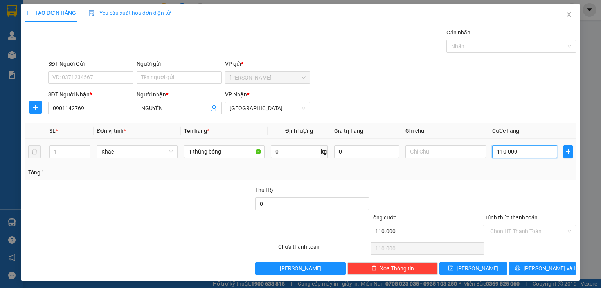
click at [496, 153] on input "110.000" at bounding box center [524, 151] width 65 height 13
click at [523, 264] on button "[PERSON_NAME] và In" at bounding box center [543, 268] width 68 height 13
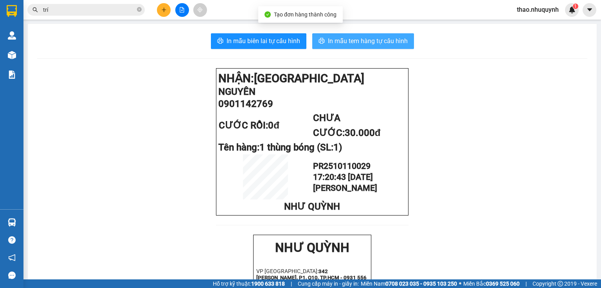
click at [344, 42] on span "In mẫu tem hàng tự cấu hình" at bounding box center [368, 41] width 80 height 10
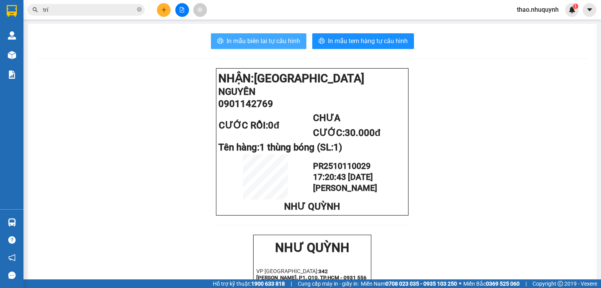
click at [252, 39] on span "In mẫu biên lai tự cấu hình" at bounding box center [264, 41] width 74 height 10
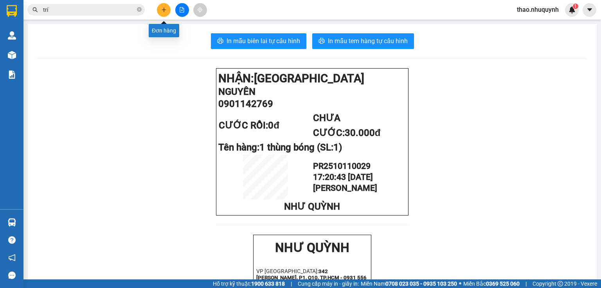
click at [162, 10] on icon "plus" at bounding box center [163, 9] width 5 height 5
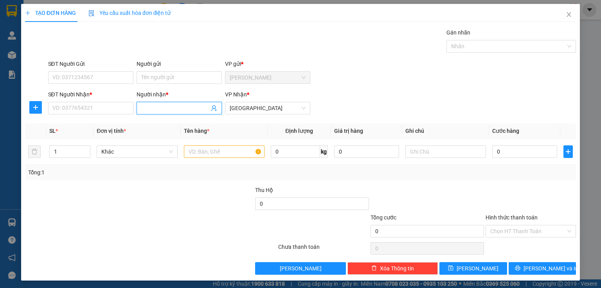
click at [160, 109] on input "Người nhận *" at bounding box center [175, 108] width 68 height 9
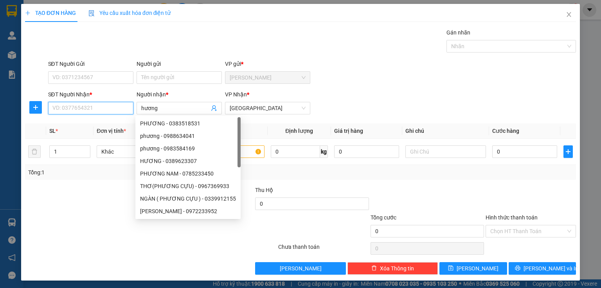
click at [77, 105] on input "SĐT Người Nhận *" at bounding box center [90, 108] width 85 height 13
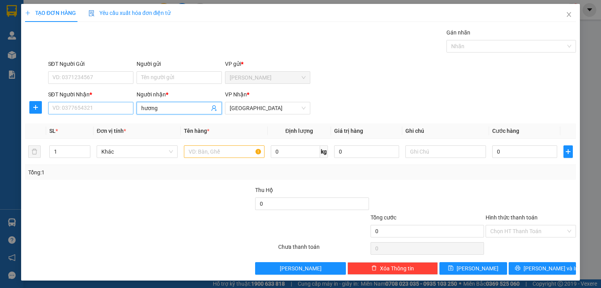
drag, startPoint x: 168, startPoint y: 111, endPoint x: 113, endPoint y: 108, distance: 54.9
click at [113, 108] on div "SĐT Người Nhận * VD: 0377654321 Người nhận * hương hương VP Nhận * [GEOGRAPHIC_…" at bounding box center [313, 103] width 532 height 27
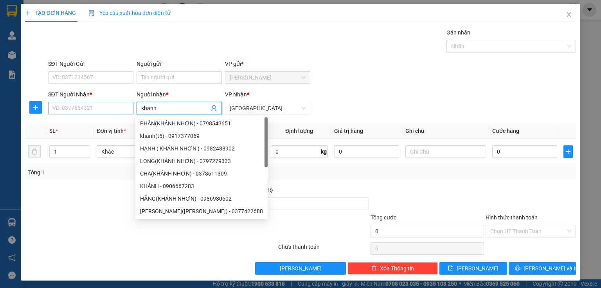
type input "khanh"
click at [70, 105] on input "SĐT Người Nhận *" at bounding box center [90, 108] width 85 height 13
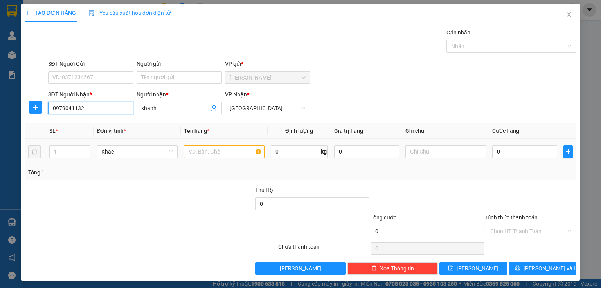
type input "0979041132"
click at [204, 152] on input "text" at bounding box center [224, 151] width 81 height 13
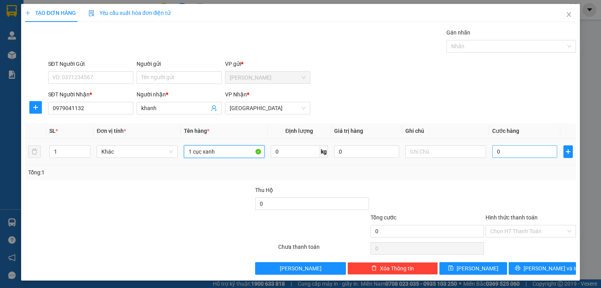
type input "1 cục xanh"
click at [520, 151] on input "0" at bounding box center [524, 151] width 65 height 13
type input "3"
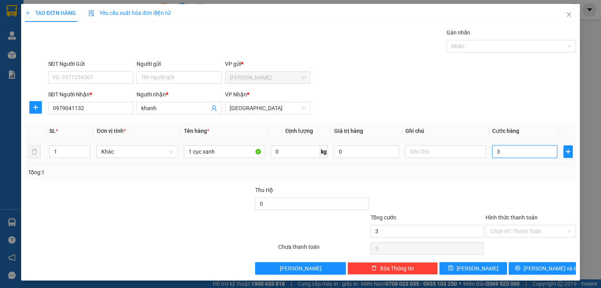
type input "30"
type input "300"
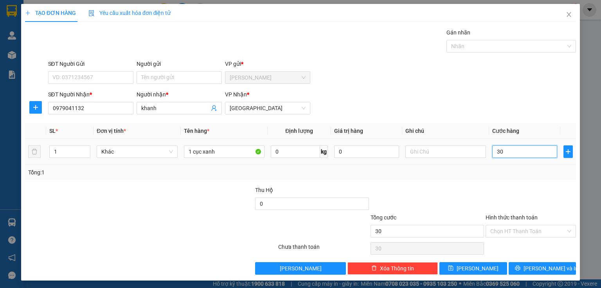
type input "300"
type input "3.000"
type input "30.000"
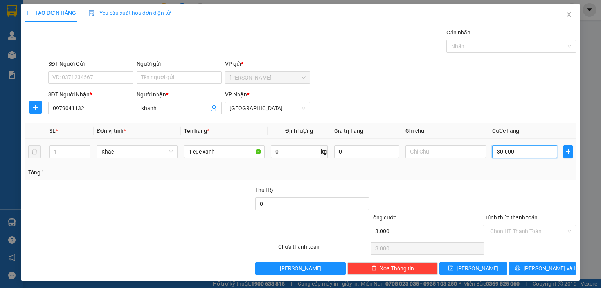
type input "30.000"
click at [500, 231] on input "Hình thức thanh toán" at bounding box center [528, 231] width 76 height 12
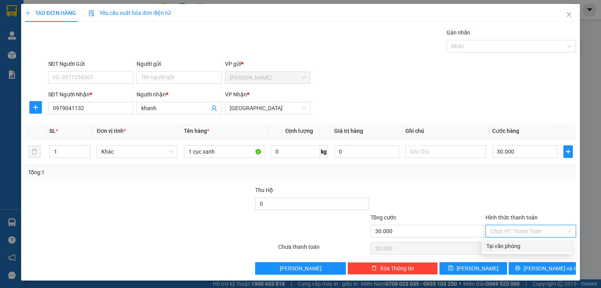
drag, startPoint x: 499, startPoint y: 243, endPoint x: 513, endPoint y: 257, distance: 19.4
click at [499, 243] on div "Tại văn phòng" at bounding box center [527, 246] width 81 height 9
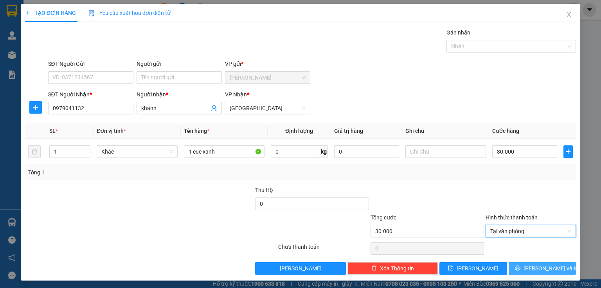
click at [519, 267] on button "[PERSON_NAME] và In" at bounding box center [543, 268] width 68 height 13
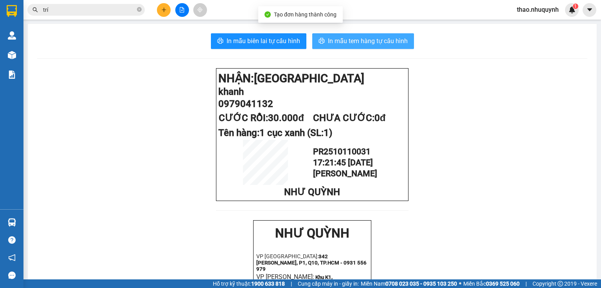
click at [344, 42] on span "In mẫu tem hàng tự cấu hình" at bounding box center [368, 41] width 80 height 10
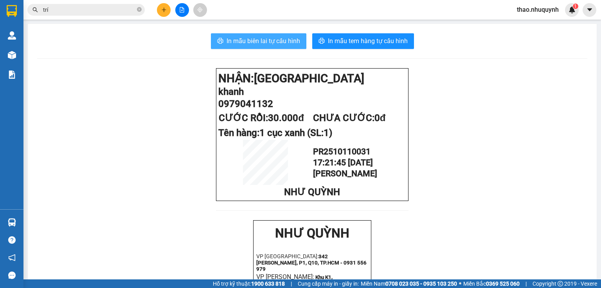
click at [266, 41] on span "In mẫu biên lai tự cấu hình" at bounding box center [264, 41] width 74 height 10
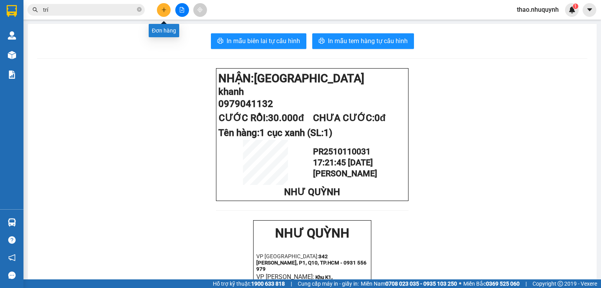
click at [163, 8] on icon "plus" at bounding box center [163, 9] width 5 height 5
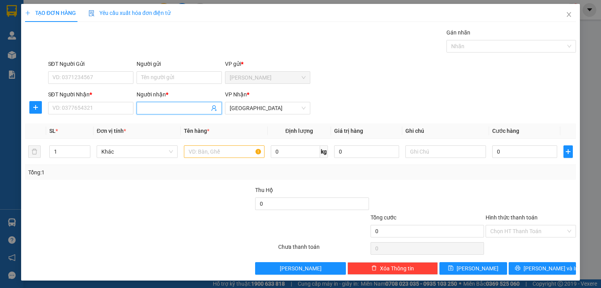
click at [153, 110] on input "Người nhận *" at bounding box center [175, 108] width 68 height 9
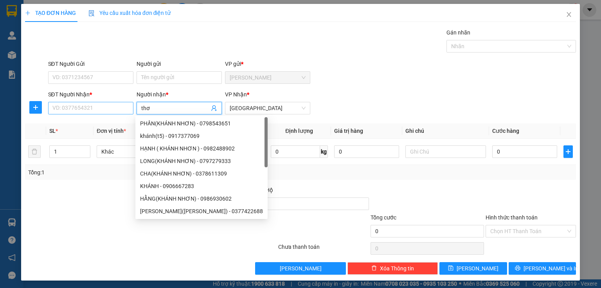
type input "thơ"
click at [98, 106] on input "SĐT Người Nhận *" at bounding box center [90, 108] width 85 height 13
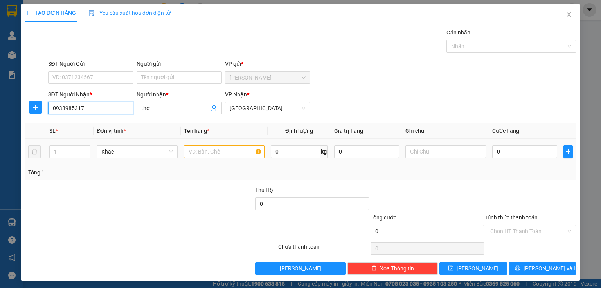
type input "0933985317"
click at [208, 150] on input "text" at bounding box center [224, 151] width 81 height 13
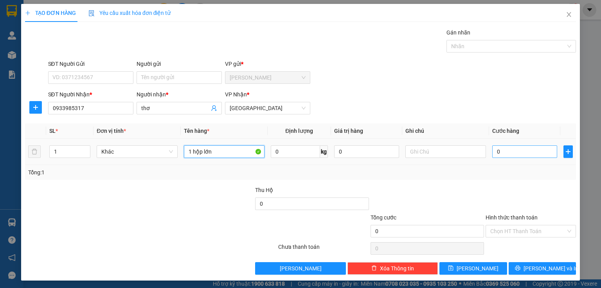
type input "1 hộp lớn"
click at [530, 151] on input "0" at bounding box center [524, 151] width 65 height 13
type input "2"
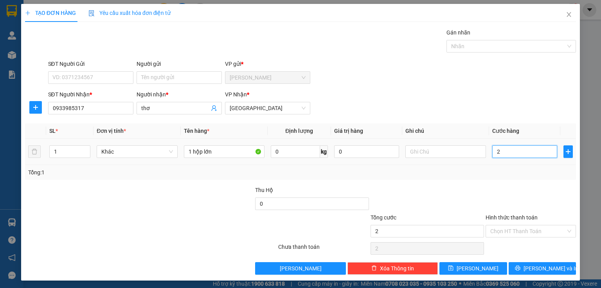
type input "20"
type input "200"
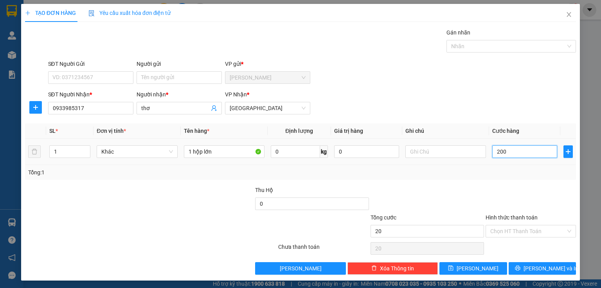
type input "200"
type input "2.000"
click at [506, 222] on div "Hình thức thanh toán" at bounding box center [531, 219] width 90 height 12
click at [226, 150] on input "1 hộp lớn" at bounding box center [224, 151] width 81 height 13
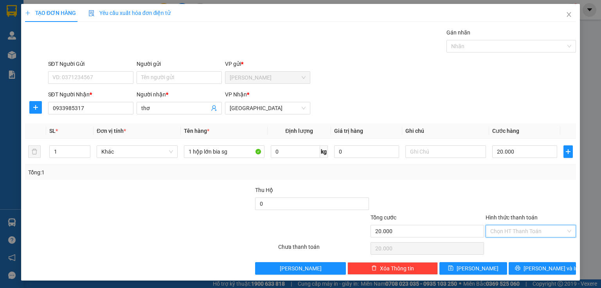
click at [499, 230] on input "Hình thức thanh toán" at bounding box center [528, 231] width 76 height 12
click at [494, 242] on div "Tại văn phòng" at bounding box center [527, 246] width 81 height 9
click at [519, 266] on button "[PERSON_NAME] và In" at bounding box center [543, 268] width 68 height 13
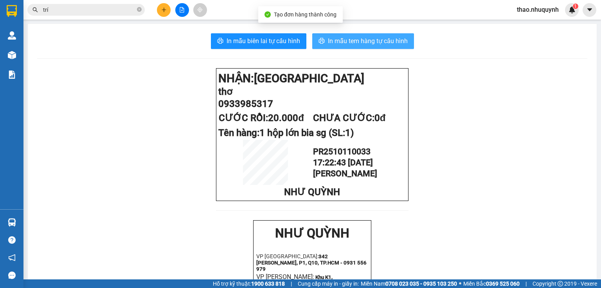
click at [336, 37] on span "In mẫu tem hàng tự cấu hình" at bounding box center [368, 41] width 80 height 10
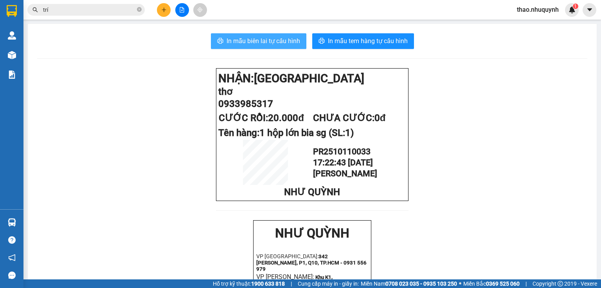
click at [258, 40] on span "In mẫu biên lai tự cấu hình" at bounding box center [264, 41] width 74 height 10
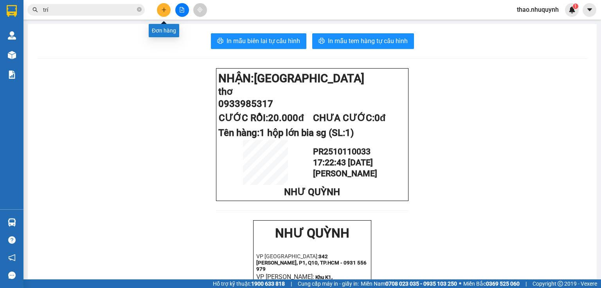
click at [160, 9] on button at bounding box center [164, 10] width 14 height 14
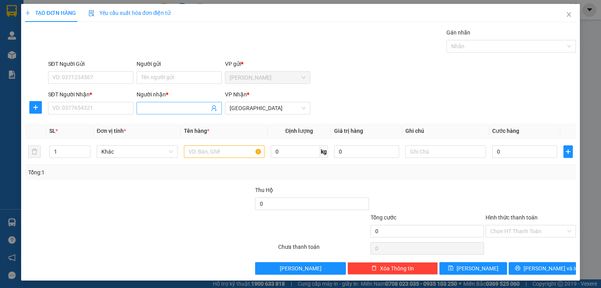
click at [150, 110] on input "Người nhận *" at bounding box center [175, 108] width 68 height 9
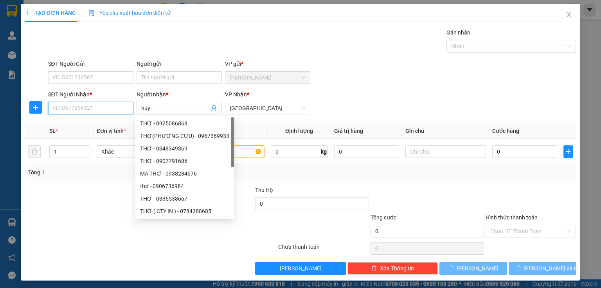
click at [70, 106] on input "SĐT Người Nhận *" at bounding box center [90, 108] width 85 height 13
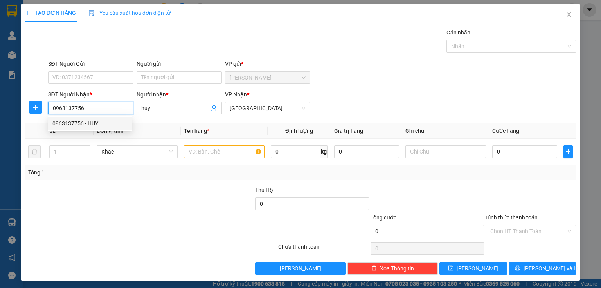
click at [81, 122] on div "0963137756 - HUY" at bounding box center [89, 123] width 75 height 9
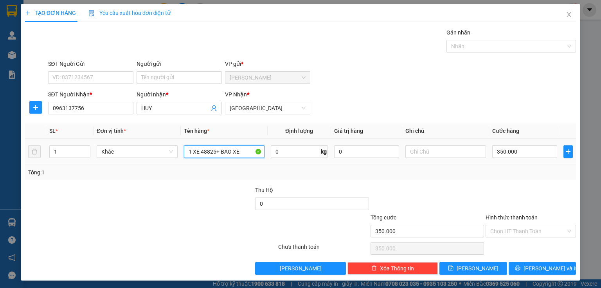
drag, startPoint x: 243, startPoint y: 151, endPoint x: 191, endPoint y: 141, distance: 52.8
click at [191, 141] on td "1 XE 48825+ BAO XE" at bounding box center [224, 152] width 87 height 26
click at [519, 149] on input "350.000" at bounding box center [524, 151] width 65 height 13
click at [510, 223] on div "Hình thức thanh toán" at bounding box center [531, 219] width 90 height 12
click at [503, 229] on input "Hình thức thanh toán" at bounding box center [528, 231] width 76 height 12
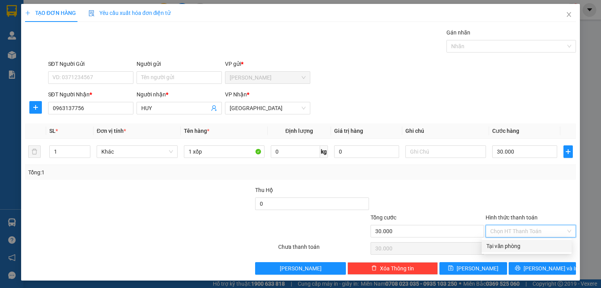
click at [503, 242] on div "Tại văn phòng" at bounding box center [527, 246] width 81 height 9
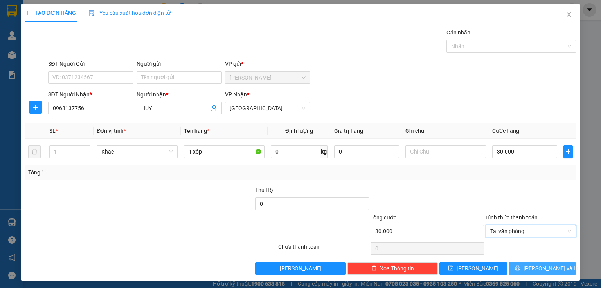
click at [515, 268] on button "[PERSON_NAME] và In" at bounding box center [543, 268] width 68 height 13
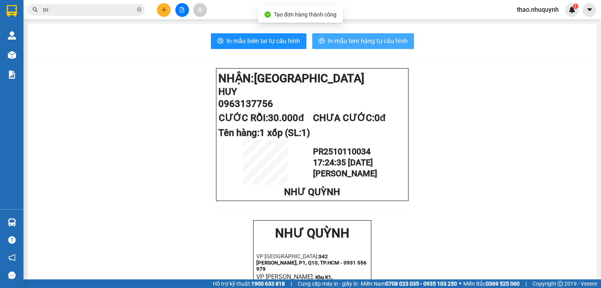
click at [353, 38] on span "In mẫu tem hàng tự cấu hình" at bounding box center [368, 41] width 80 height 10
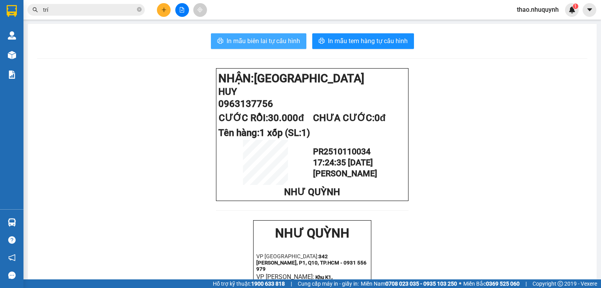
click at [260, 42] on span "In mẫu biên lai tự cấu hình" at bounding box center [264, 41] width 74 height 10
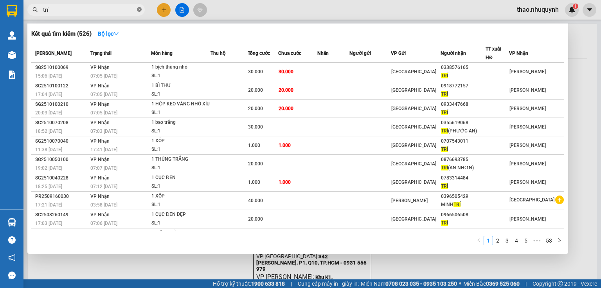
click at [141, 9] on icon "close-circle" at bounding box center [139, 9] width 5 height 5
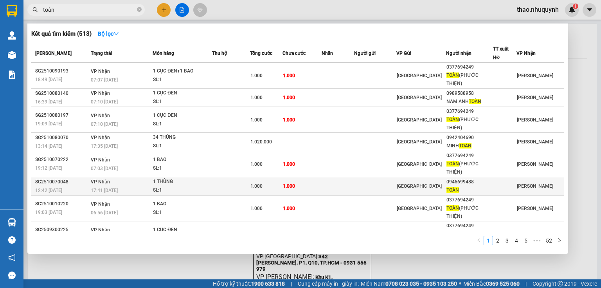
click at [207, 186] on div "SL: 1" at bounding box center [182, 190] width 59 height 9
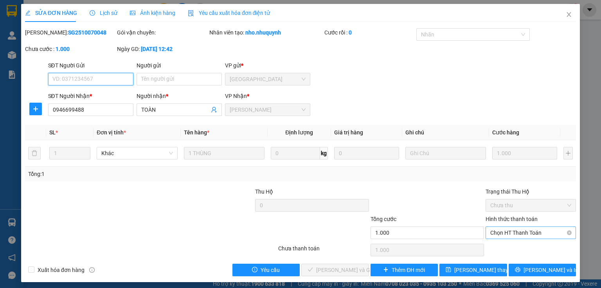
click at [505, 233] on span "Chọn HT Thanh Toán" at bounding box center [530, 233] width 81 height 12
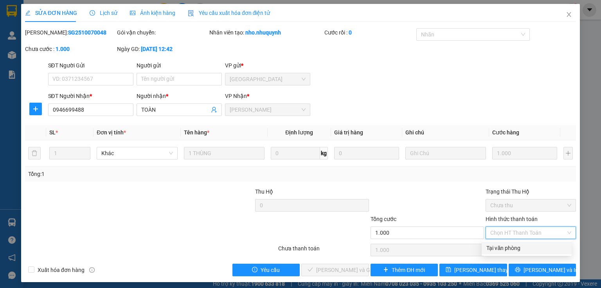
click at [505, 251] on div "Tại văn phòng" at bounding box center [527, 247] width 81 height 9
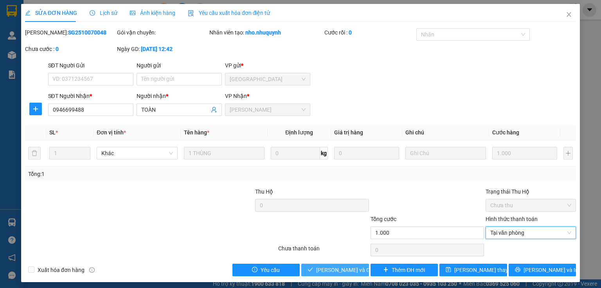
click at [319, 267] on span "[PERSON_NAME] và Giao hàng" at bounding box center [353, 269] width 75 height 9
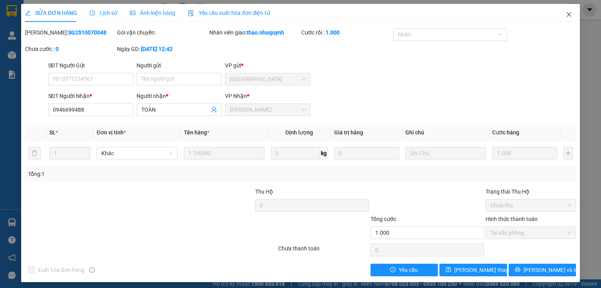
click at [567, 14] on icon "close" at bounding box center [569, 14] width 4 height 5
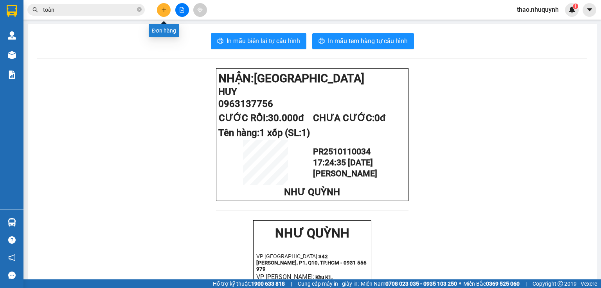
click at [160, 12] on button at bounding box center [164, 10] width 14 height 14
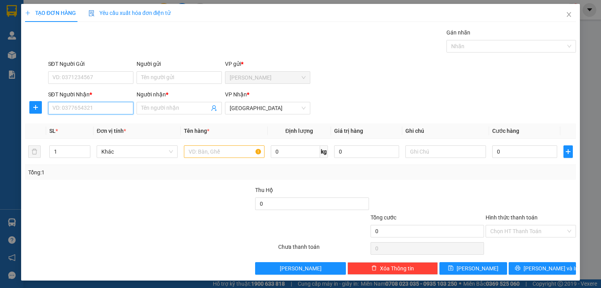
drag, startPoint x: 87, startPoint y: 108, endPoint x: 115, endPoint y: 98, distance: 29.5
click at [88, 107] on input "SĐT Người Nhận *" at bounding box center [90, 108] width 85 height 13
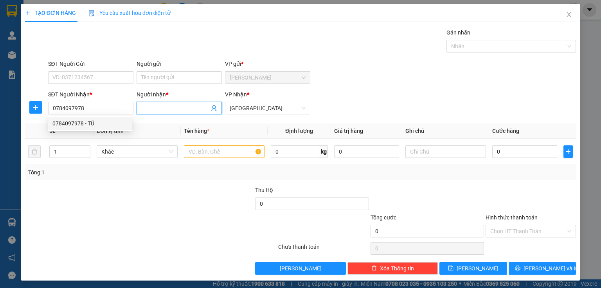
click at [149, 110] on input "Người nhận *" at bounding box center [175, 108] width 68 height 9
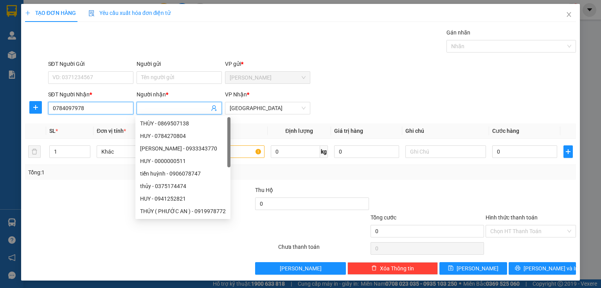
click at [110, 108] on input "0784097978" at bounding box center [90, 108] width 85 height 13
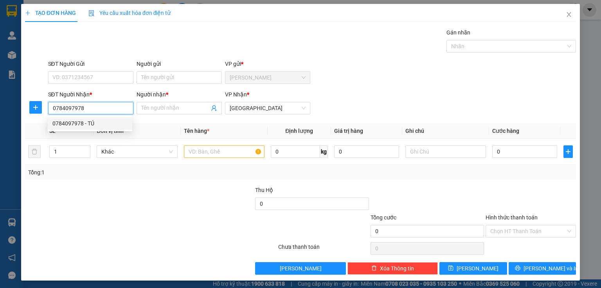
click at [85, 124] on div "0784097978 - TÚ" at bounding box center [89, 123] width 75 height 9
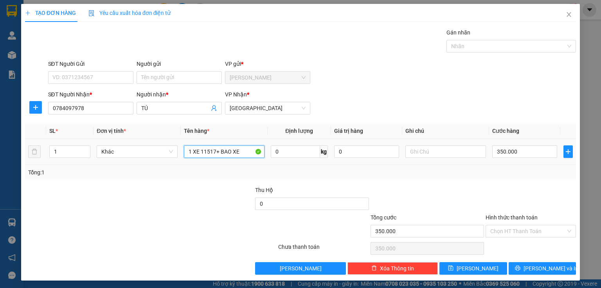
drag, startPoint x: 242, startPoint y: 148, endPoint x: 191, endPoint y: 142, distance: 51.3
click at [191, 142] on td "1 XE 11517+ BAO XE" at bounding box center [224, 152] width 87 height 26
click at [507, 146] on input "350.000" at bounding box center [524, 151] width 65 height 13
click at [501, 232] on input "Hình thức thanh toán" at bounding box center [528, 231] width 76 height 12
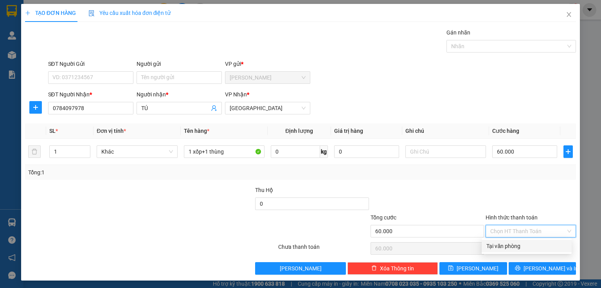
click at [500, 246] on div "Tại văn phòng" at bounding box center [527, 246] width 81 height 9
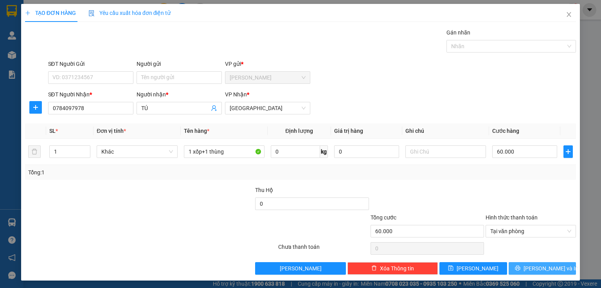
click at [512, 268] on button "[PERSON_NAME] và In" at bounding box center [543, 268] width 68 height 13
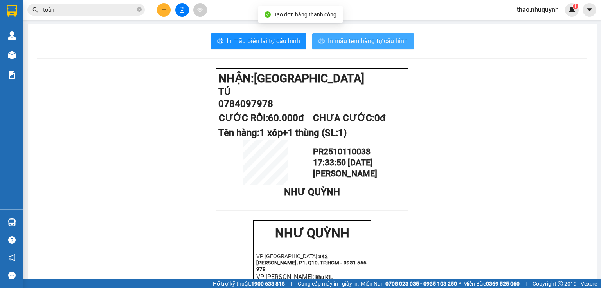
click at [341, 39] on span "In mẫu tem hàng tự cấu hình" at bounding box center [368, 41] width 80 height 10
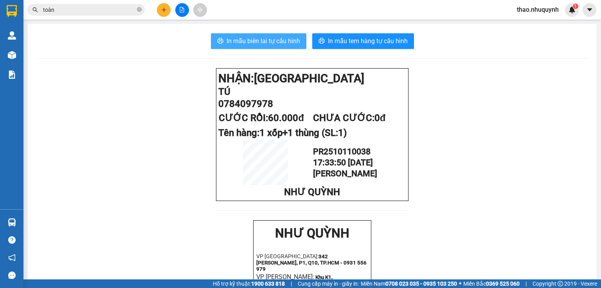
click at [252, 38] on span "In mẫu biên lai tự cấu hình" at bounding box center [264, 41] width 74 height 10
click at [524, 9] on span "thao.nhuquynh" at bounding box center [538, 10] width 54 height 10
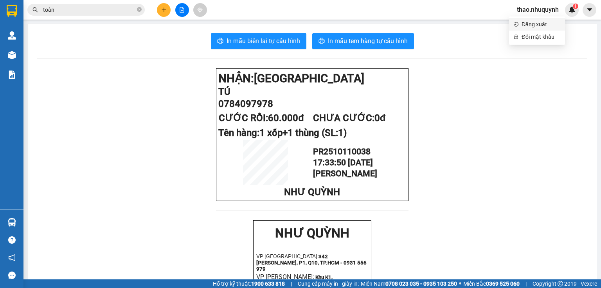
click at [532, 23] on span "Đăng xuất" at bounding box center [541, 24] width 39 height 9
